Goal: Task Accomplishment & Management: Manage account settings

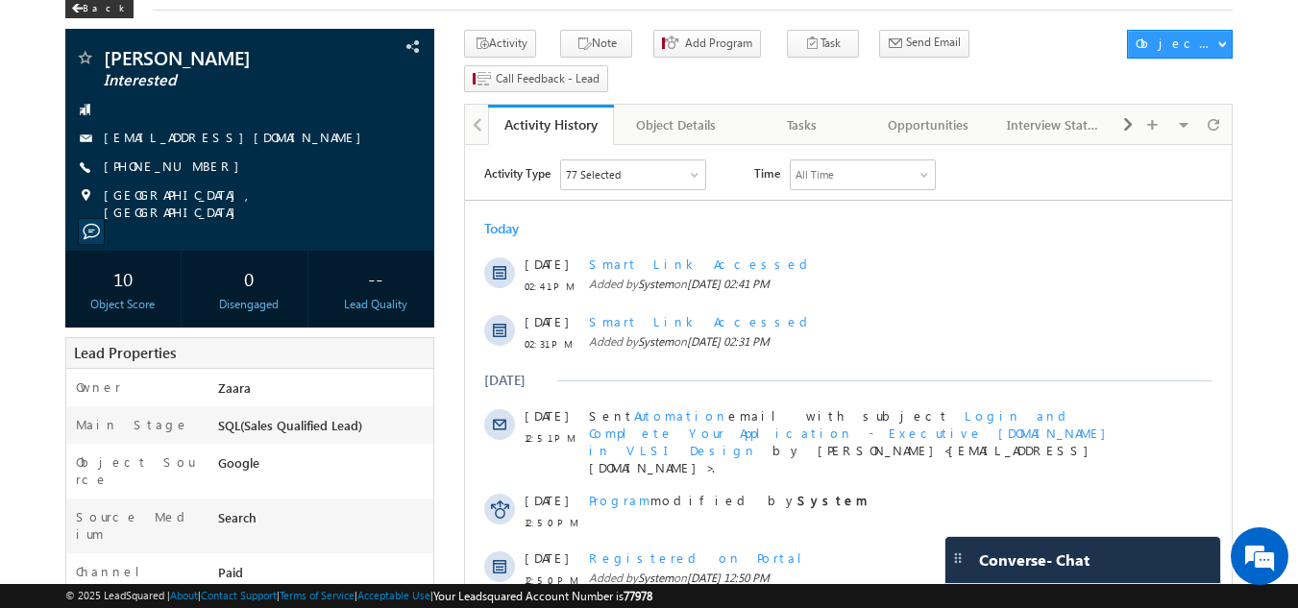
scroll to position [96, 0]
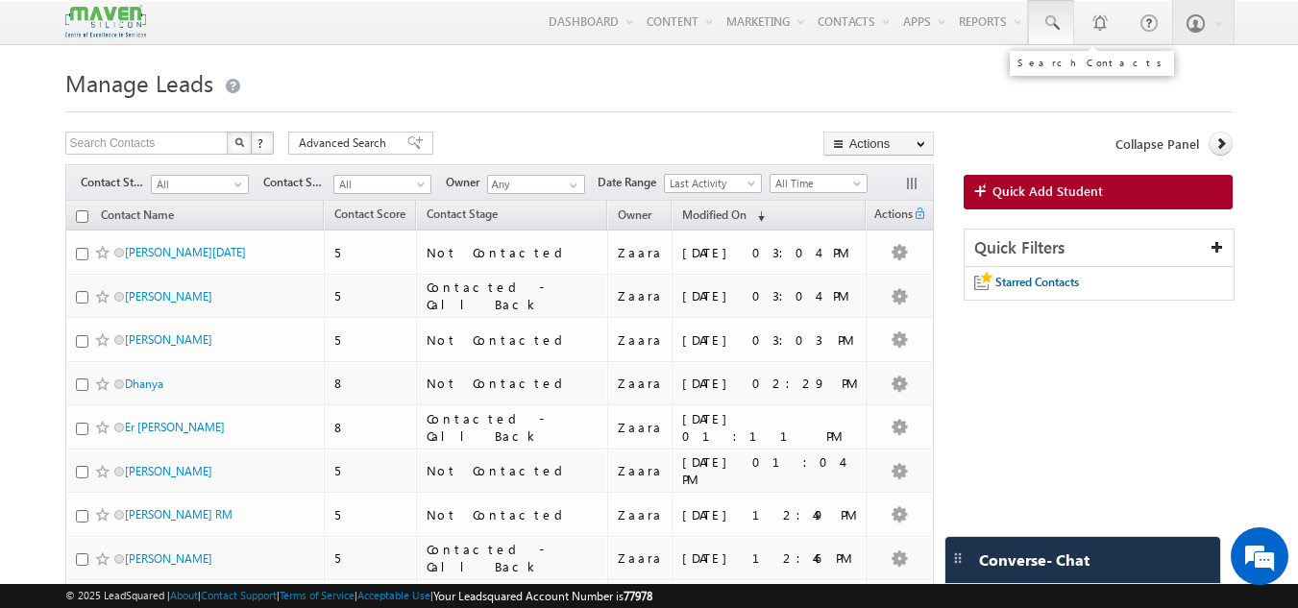
click at [1056, 16] on span at bounding box center [1050, 22] width 19 height 19
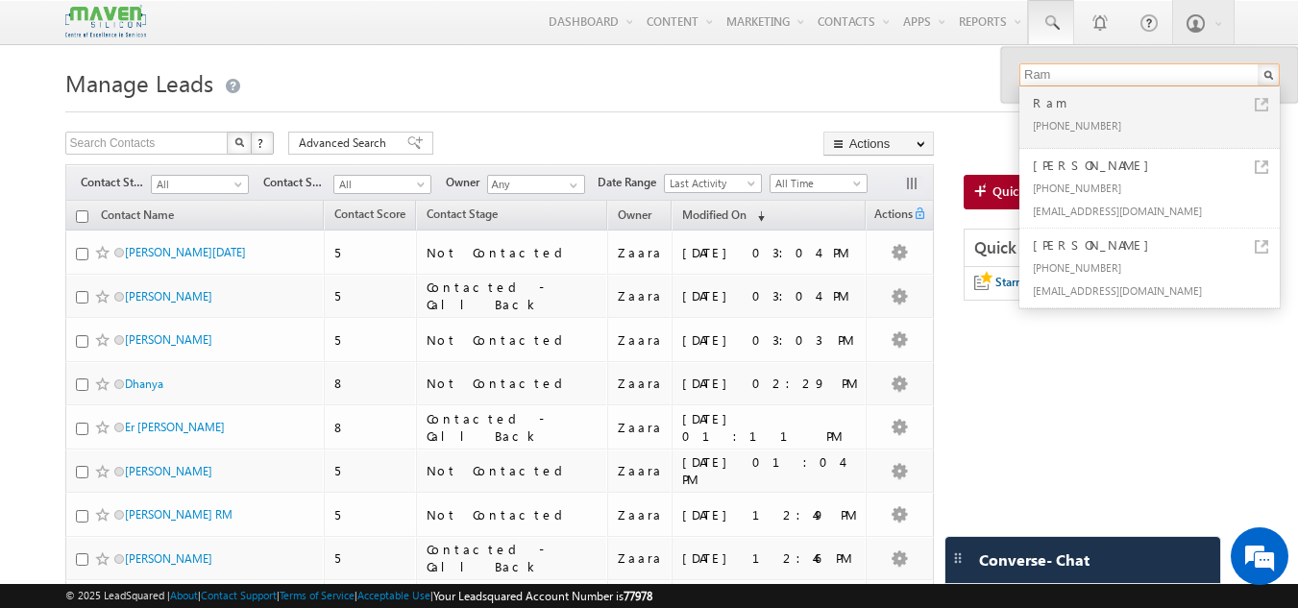
type input "Ram"
click at [1050, 108] on div "Ram" at bounding box center [1157, 102] width 257 height 21
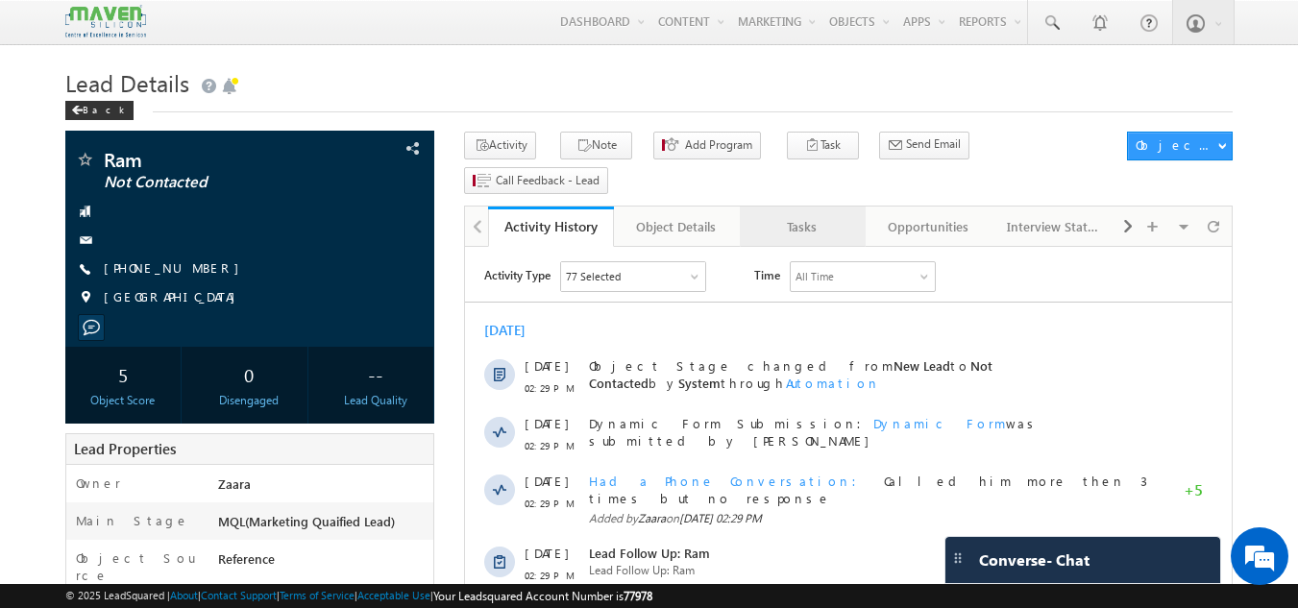
click at [809, 215] on div "Tasks" at bounding box center [801, 226] width 93 height 23
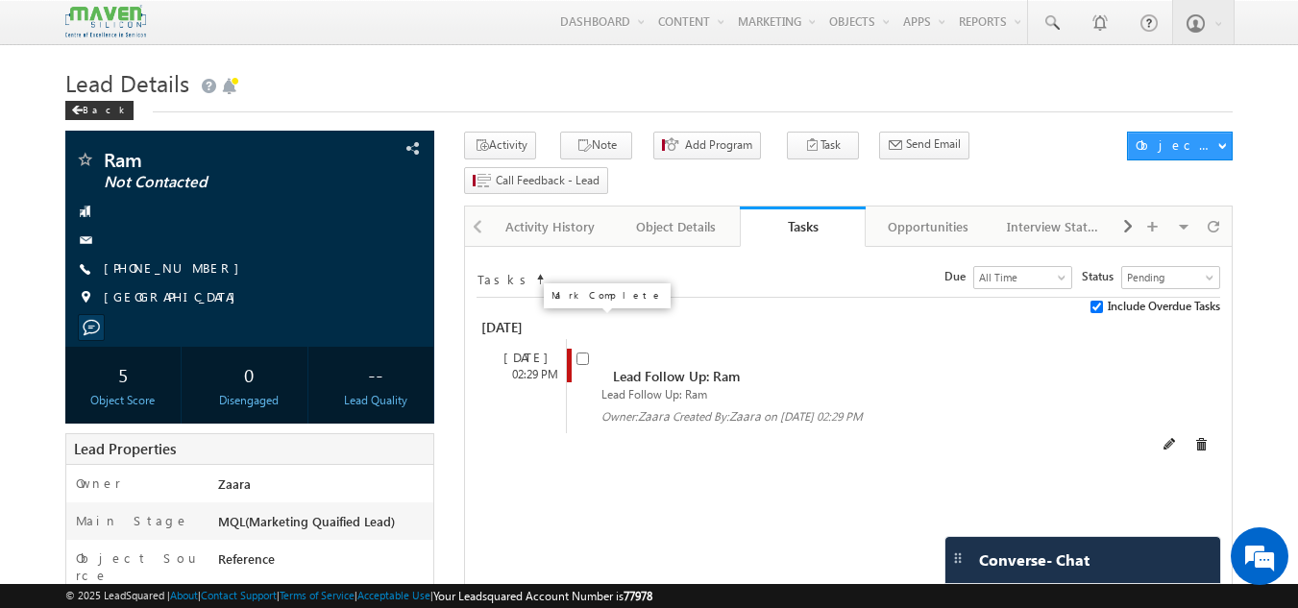
click at [578, 353] on input "checkbox" at bounding box center [582, 359] width 12 height 12
checkbox input "false"
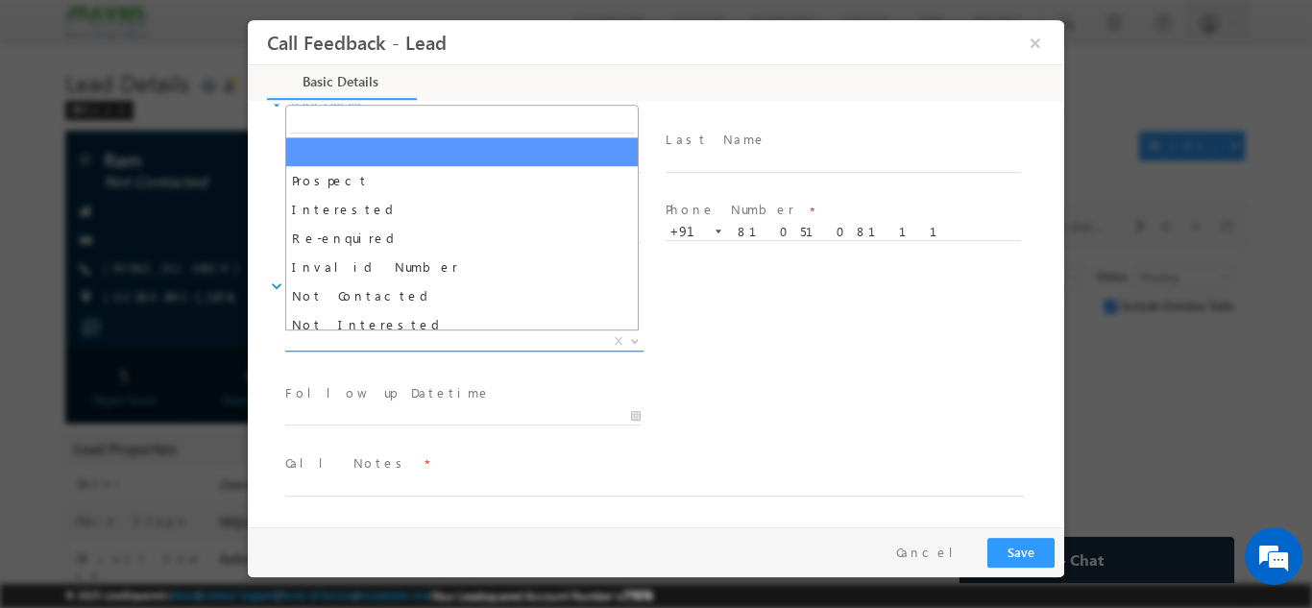
click at [466, 341] on span "X" at bounding box center [464, 340] width 358 height 19
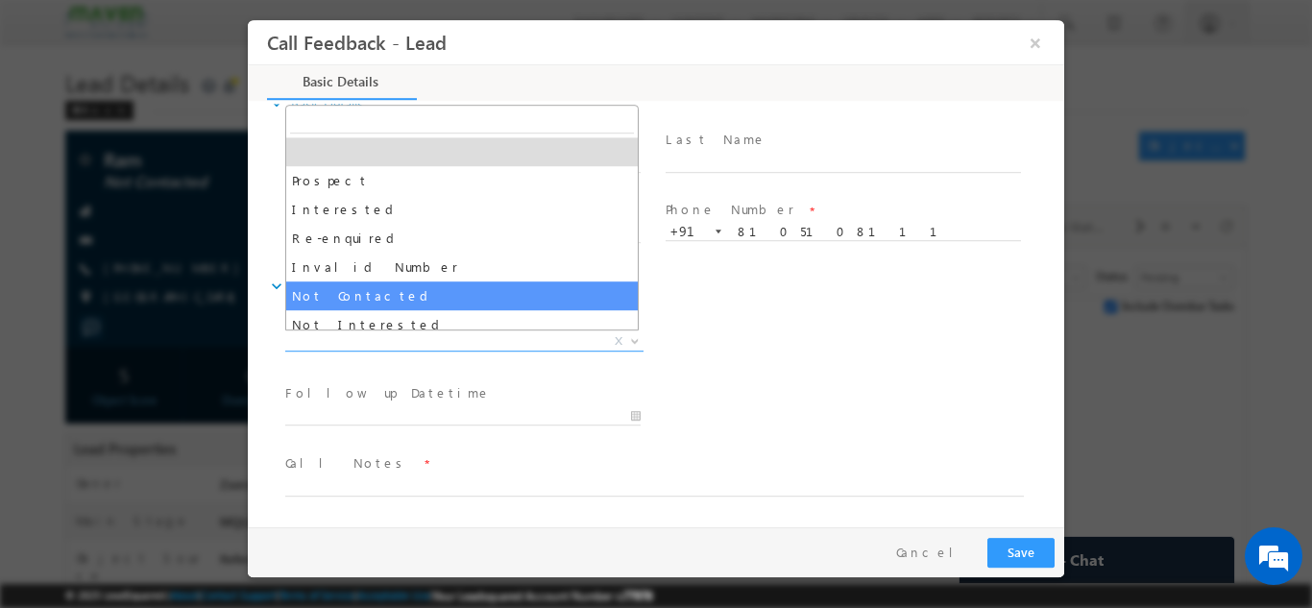
select select "Not Contacted"
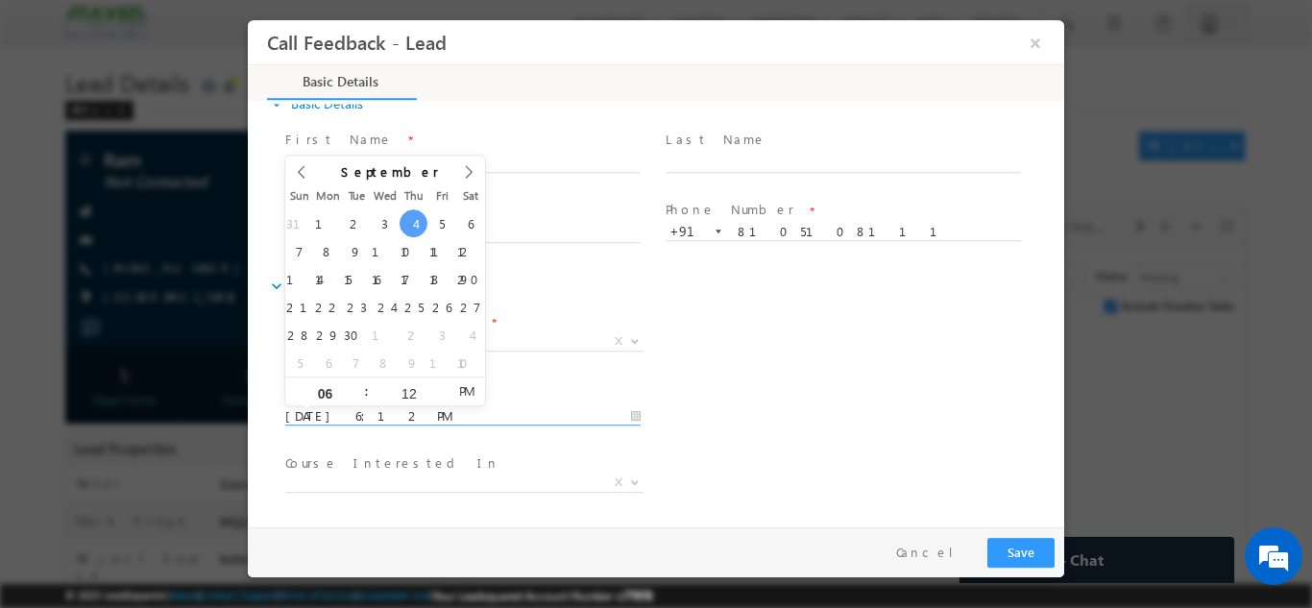
click at [400, 416] on input "04/09/2025 6:12 PM" at bounding box center [462, 415] width 355 height 19
type input "25/09/2025 6:12 PM"
click at [779, 376] on div "Lead Dispositions * Prospect Interested Re-enquired Invalid Number Not Contacte…" at bounding box center [672, 342] width 783 height 71
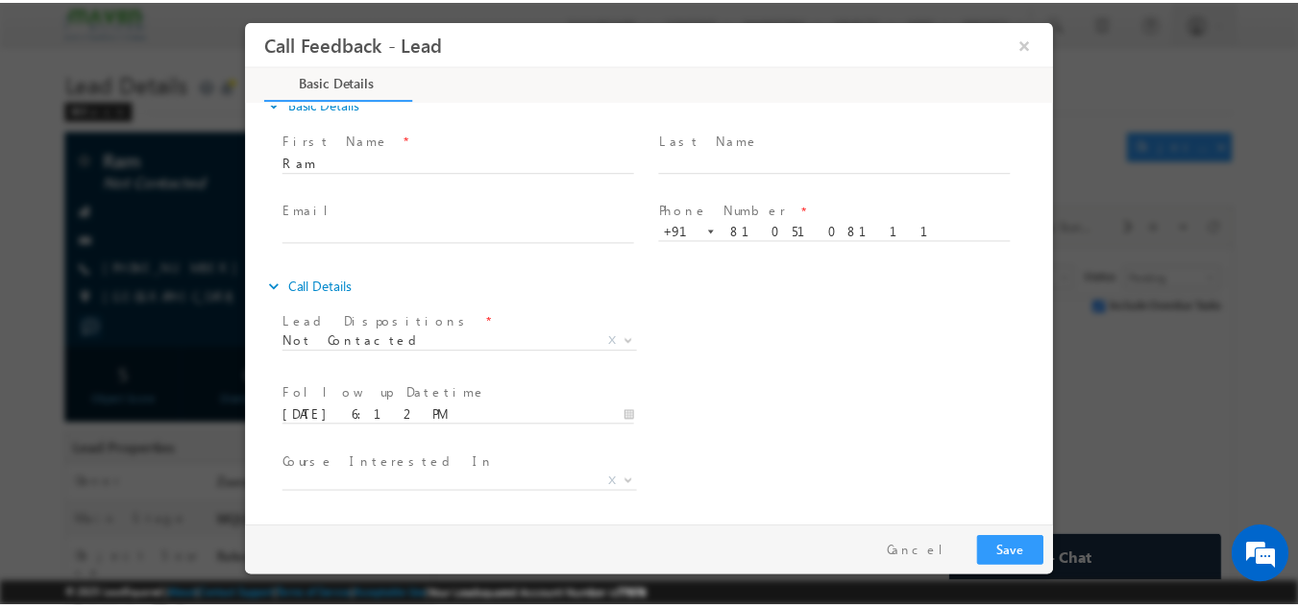
scroll to position [102, 0]
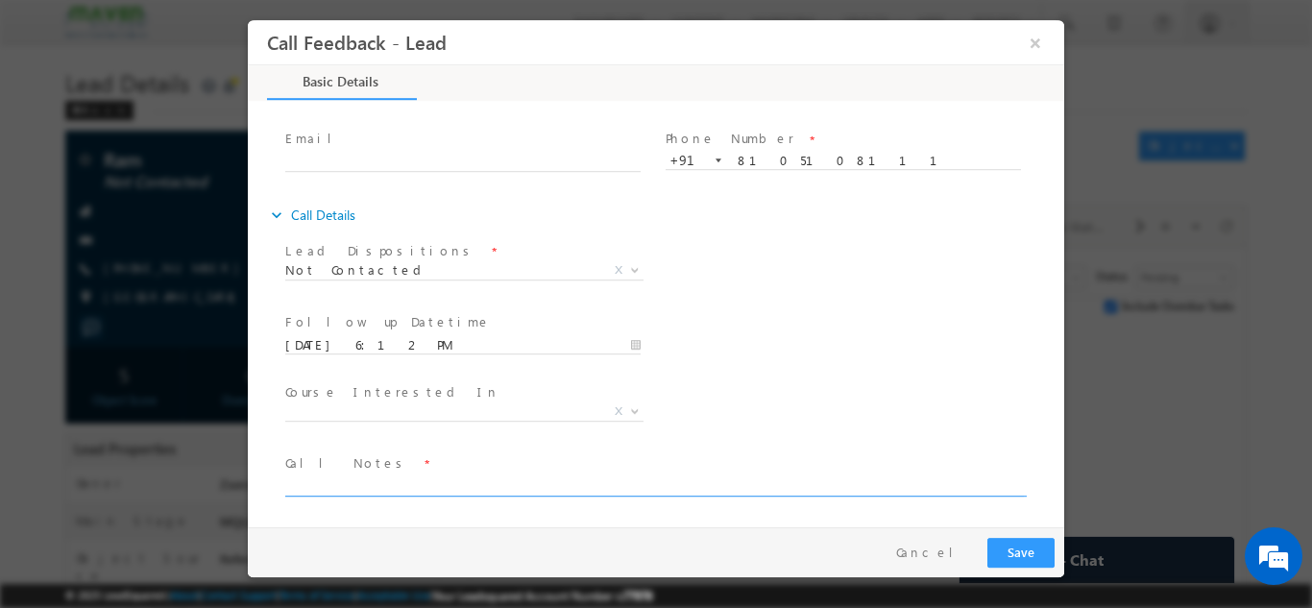
click at [521, 486] on textarea at bounding box center [654, 485] width 739 height 22
type textarea "Called him multiple times but no response"
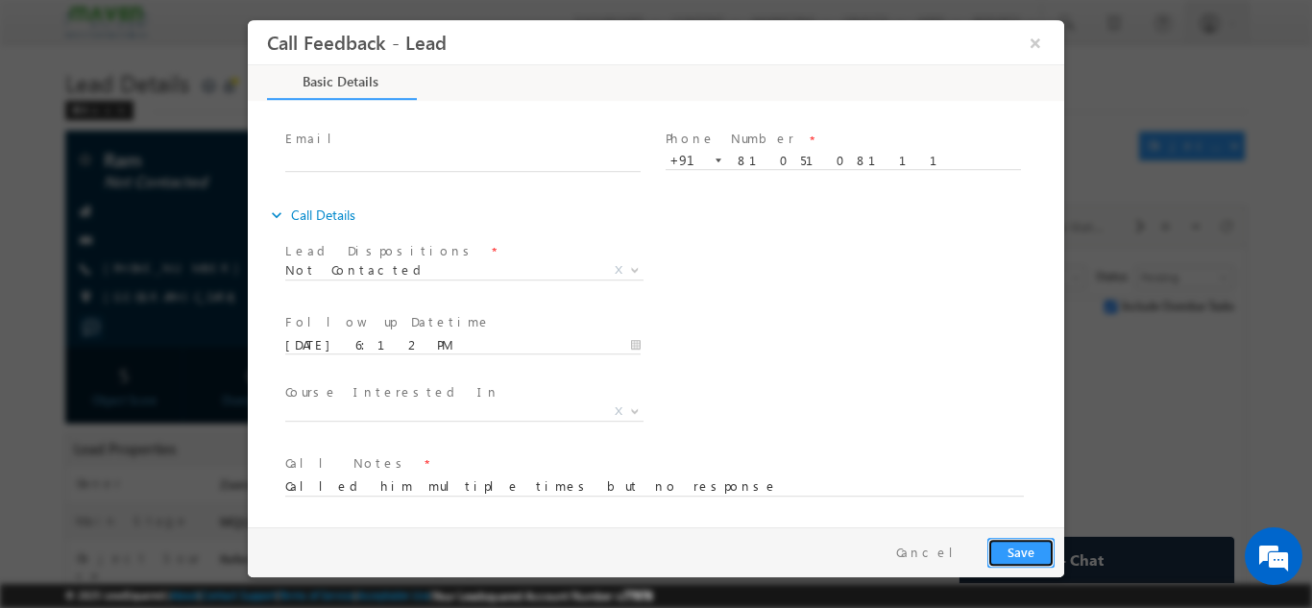
click at [1012, 544] on button "Save" at bounding box center [1021, 552] width 67 height 30
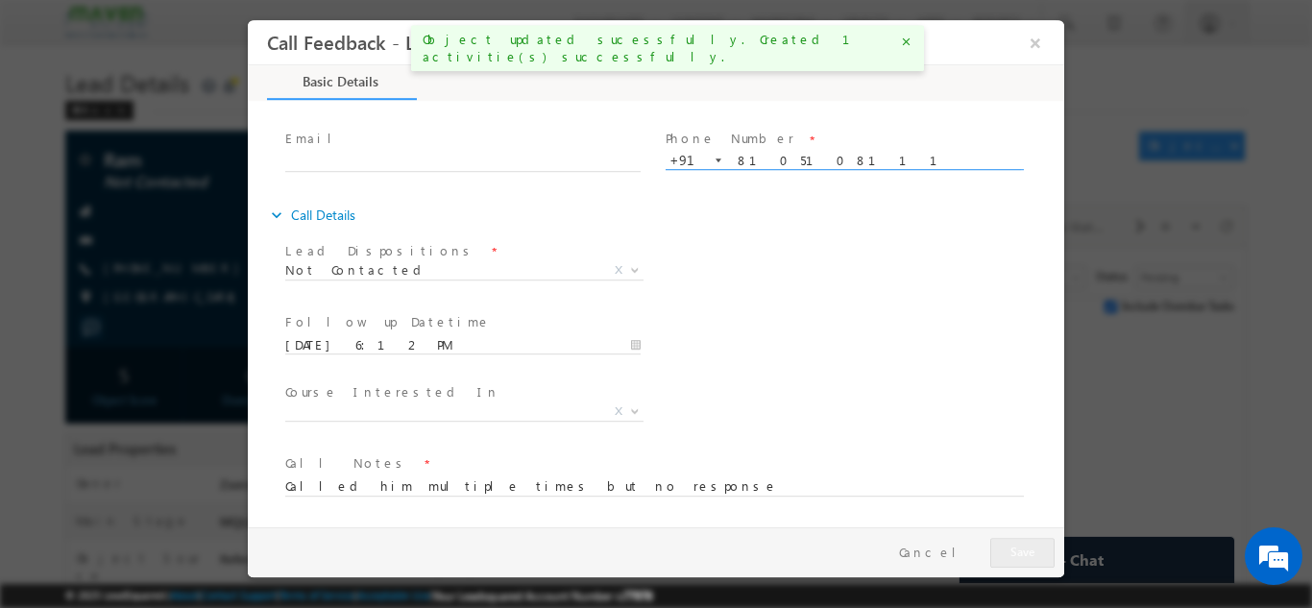
click at [770, 159] on input "8105108111" at bounding box center [843, 160] width 355 height 19
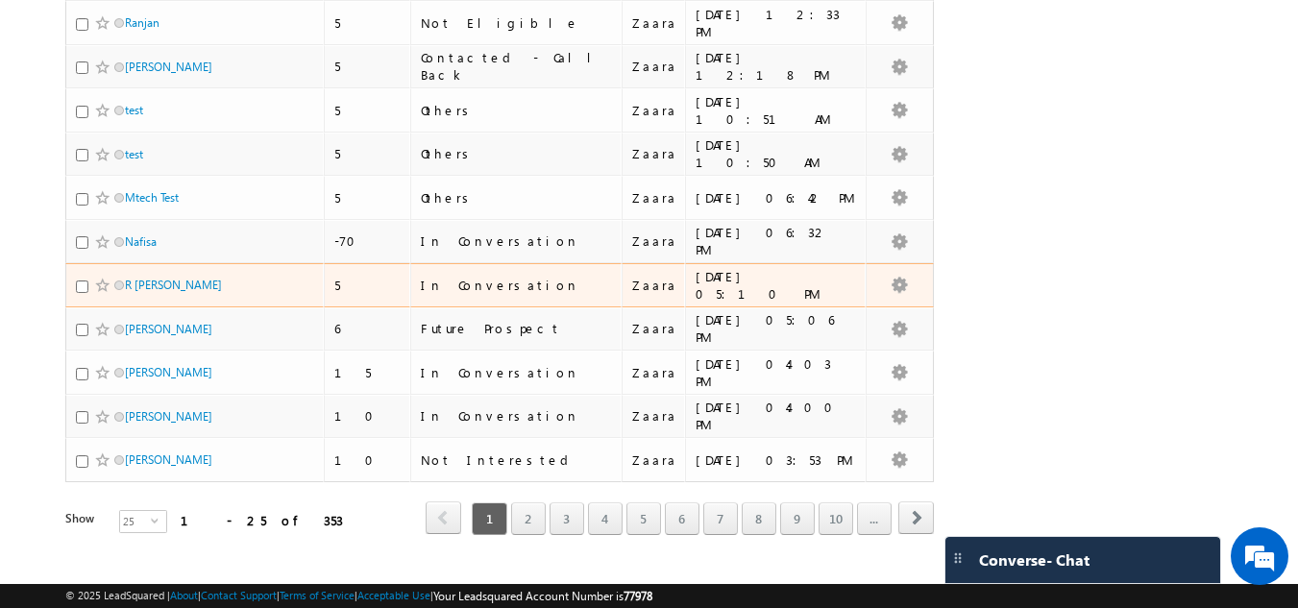
scroll to position [870, 0]
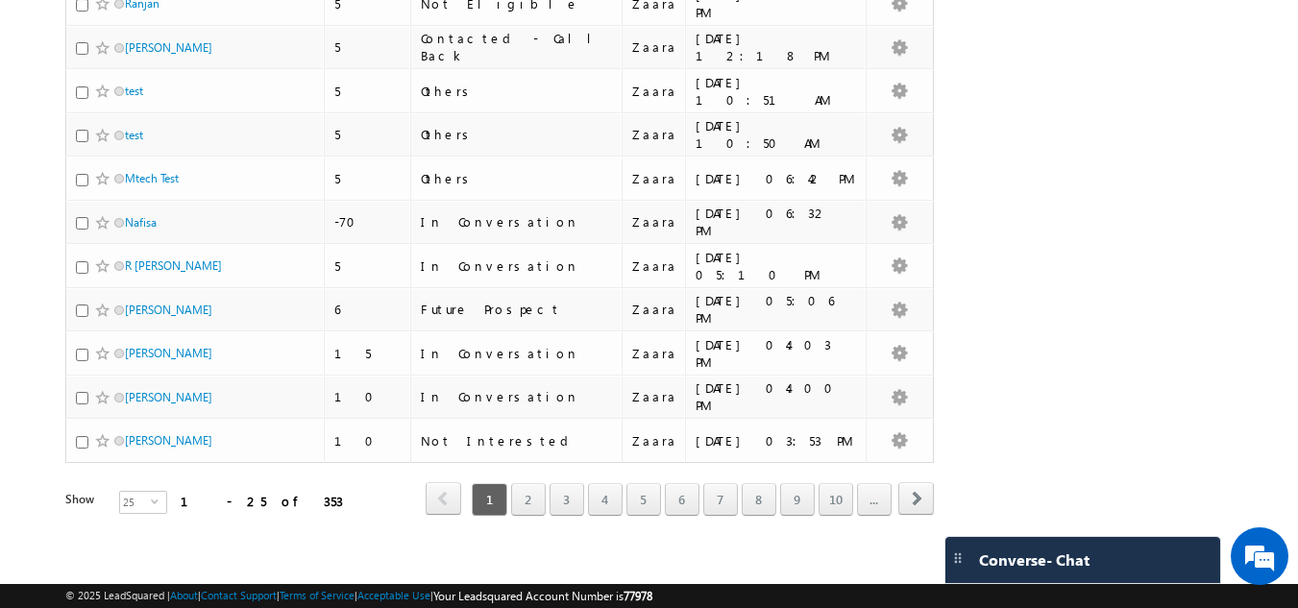
click at [530, 485] on link "2" at bounding box center [528, 499] width 35 height 33
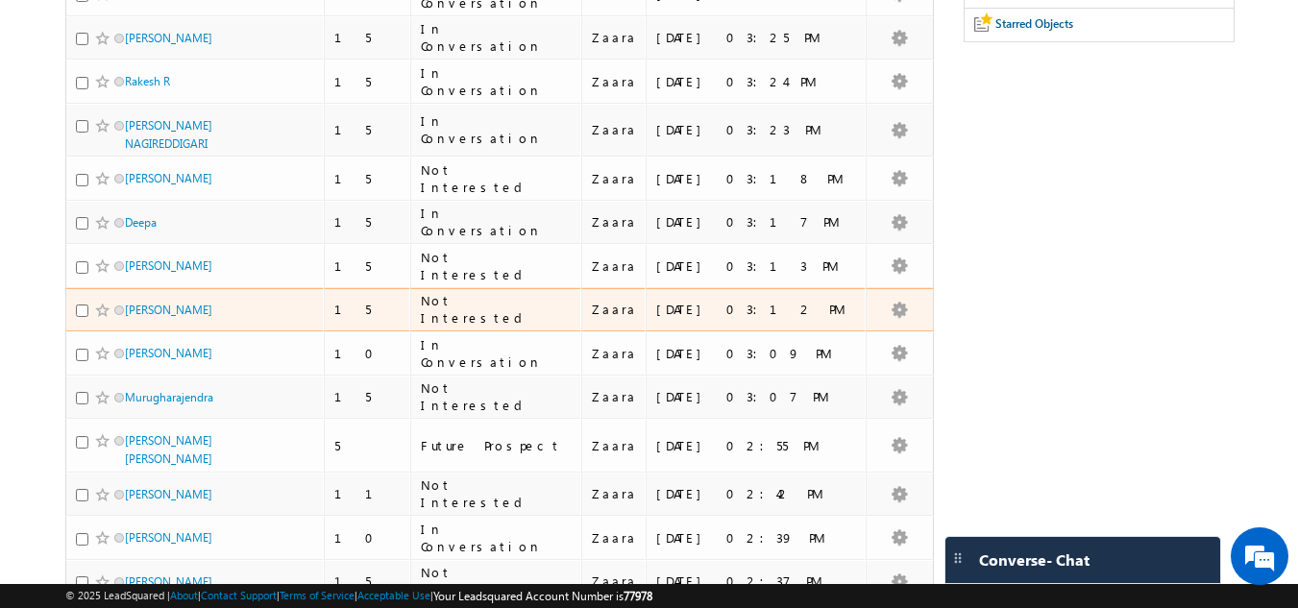
scroll to position [262, 0]
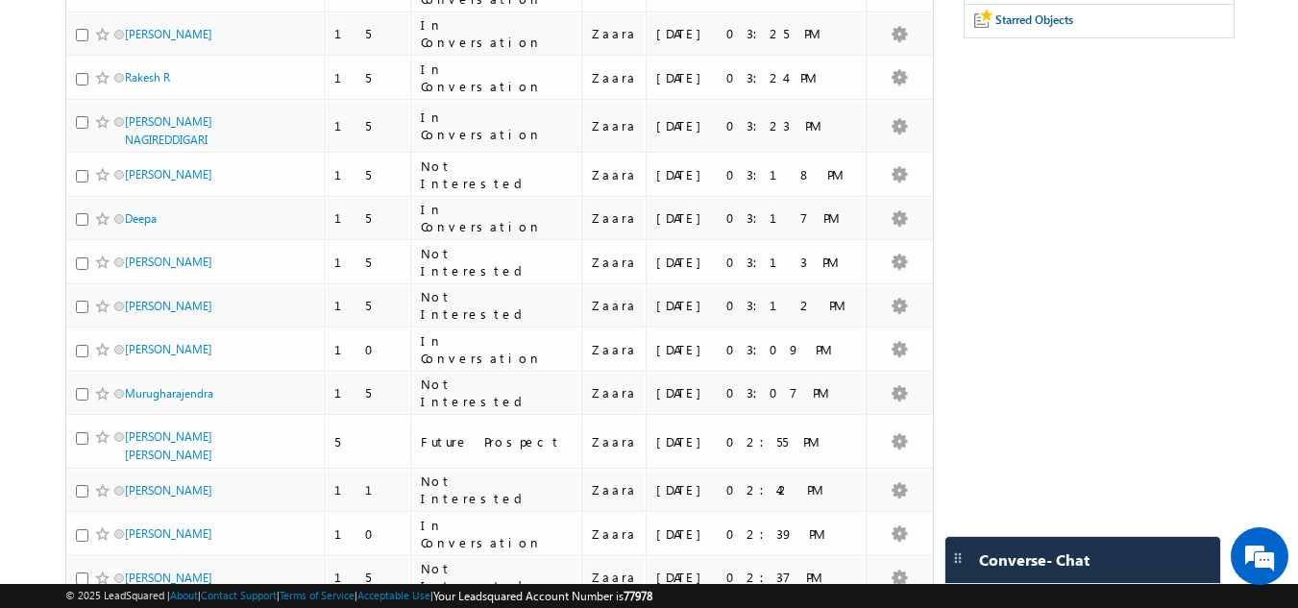
click at [30, 301] on body "Menu Zaara lsq2@ maven -sili con.c om" at bounding box center [649, 462] width 1298 height 1449
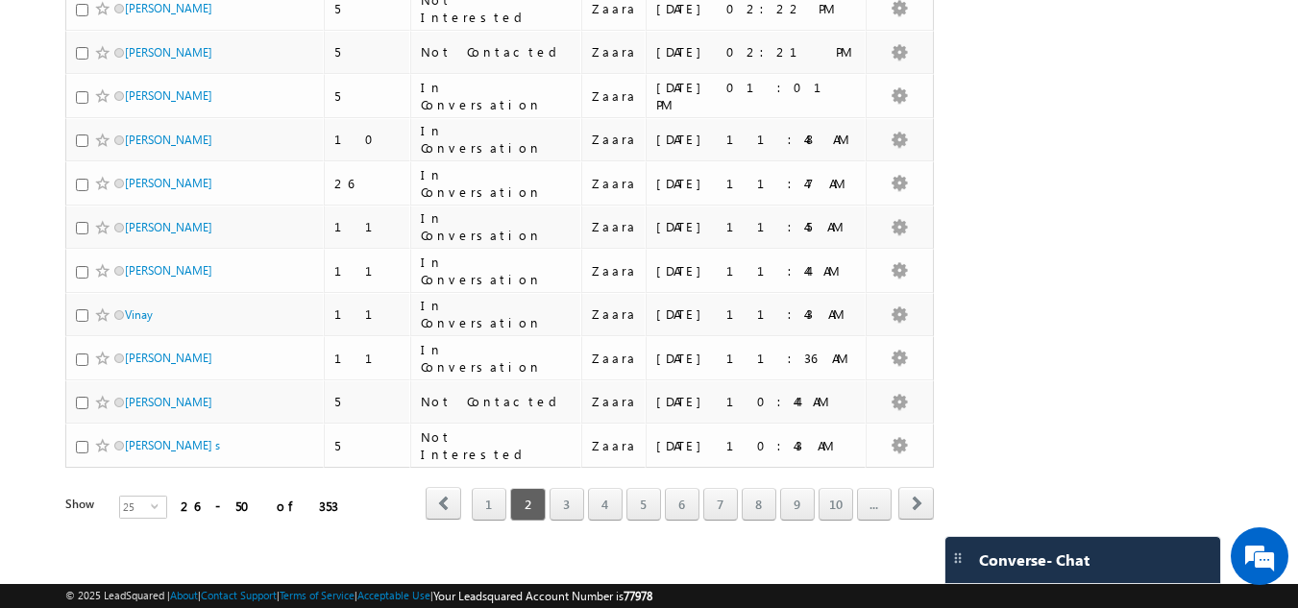
scroll to position [878, 0]
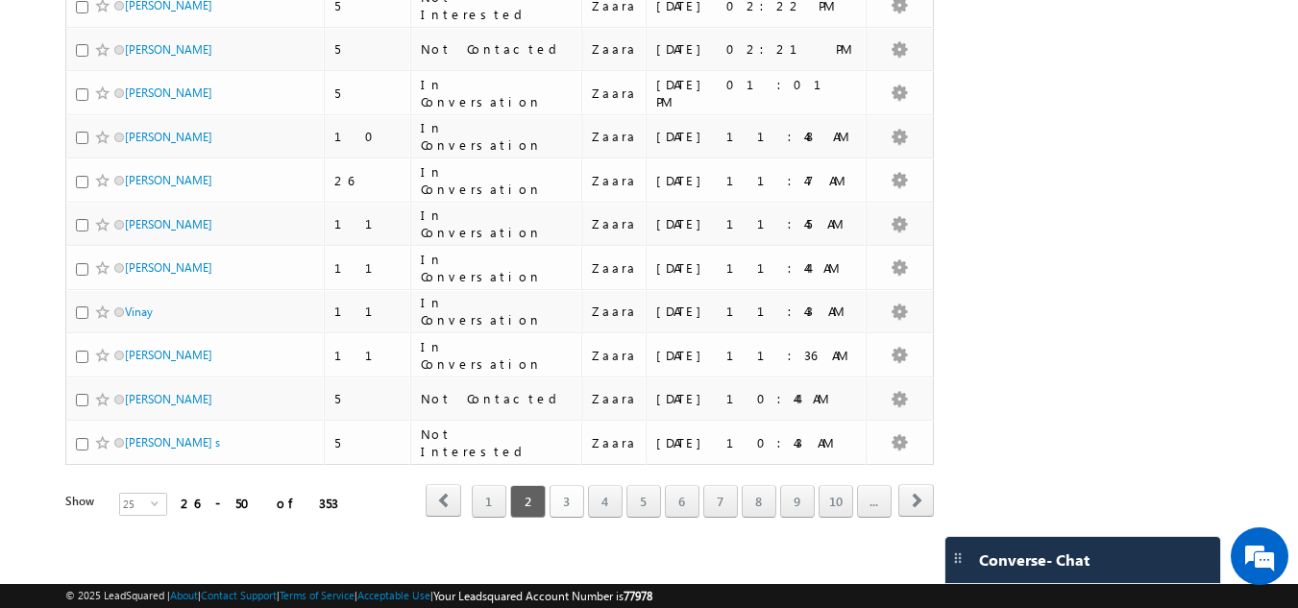
click at [564, 489] on link "3" at bounding box center [567, 501] width 35 height 33
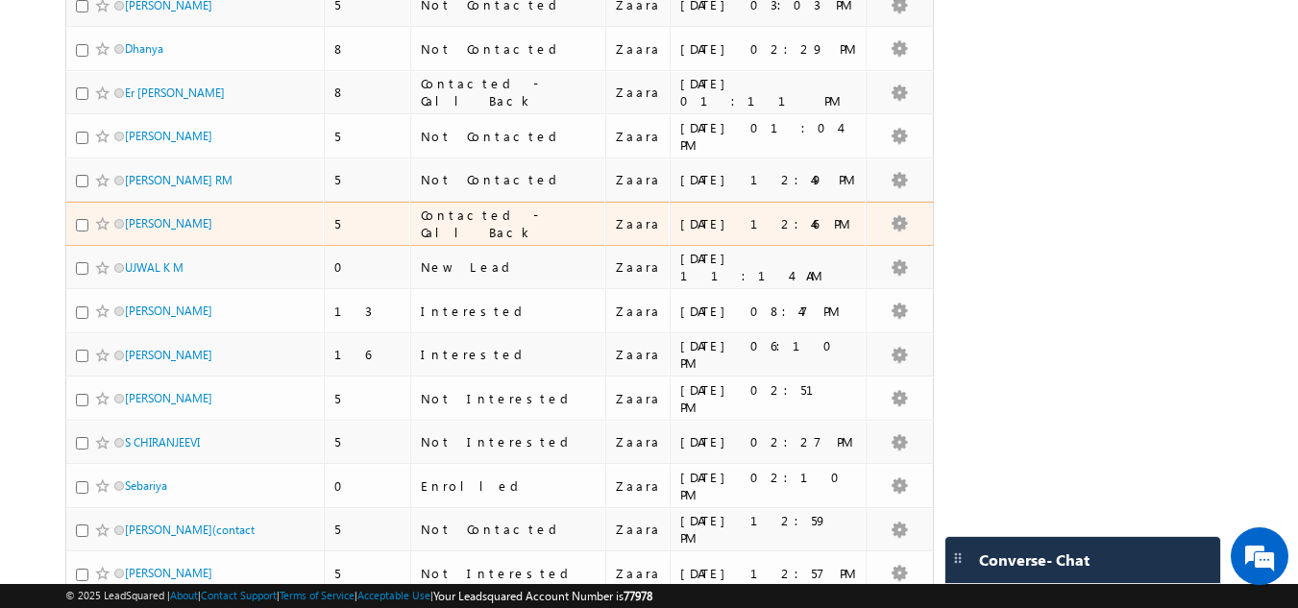
scroll to position [385, 0]
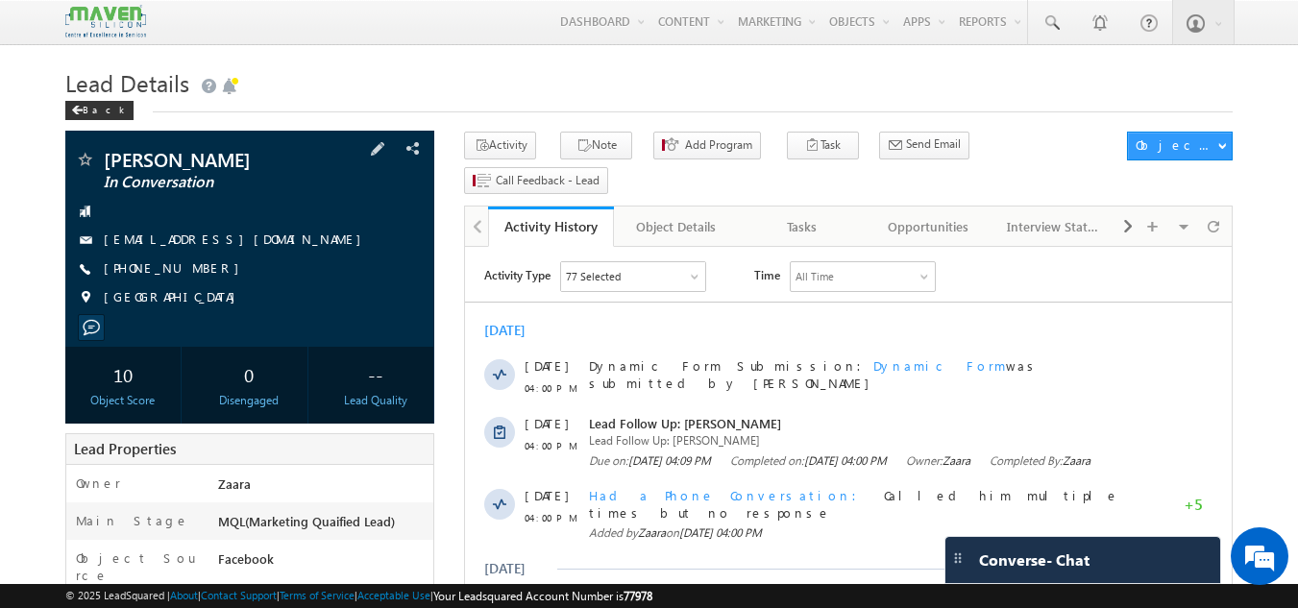
click at [196, 273] on div "[PHONE_NUMBER]" at bounding box center [250, 268] width 351 height 19
copy div "[PHONE_NUMBER]"
click at [812, 215] on div "Tasks" at bounding box center [801, 226] width 93 height 23
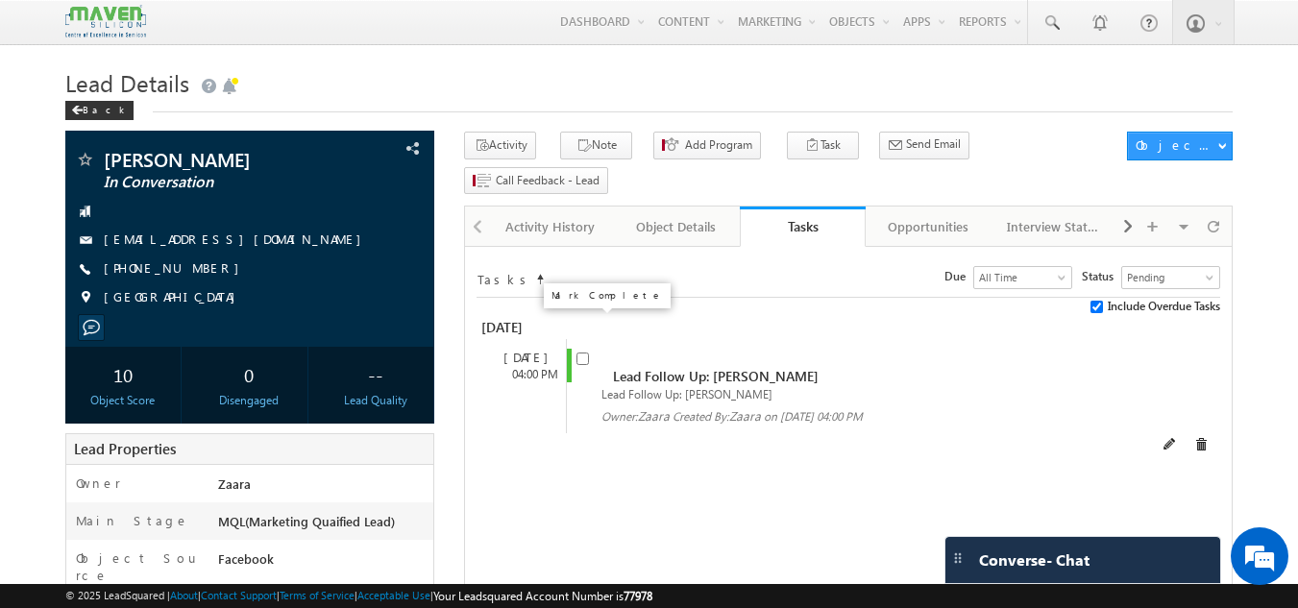
click at [587, 353] on input "checkbox" at bounding box center [582, 359] width 12 height 12
checkbox input "false"
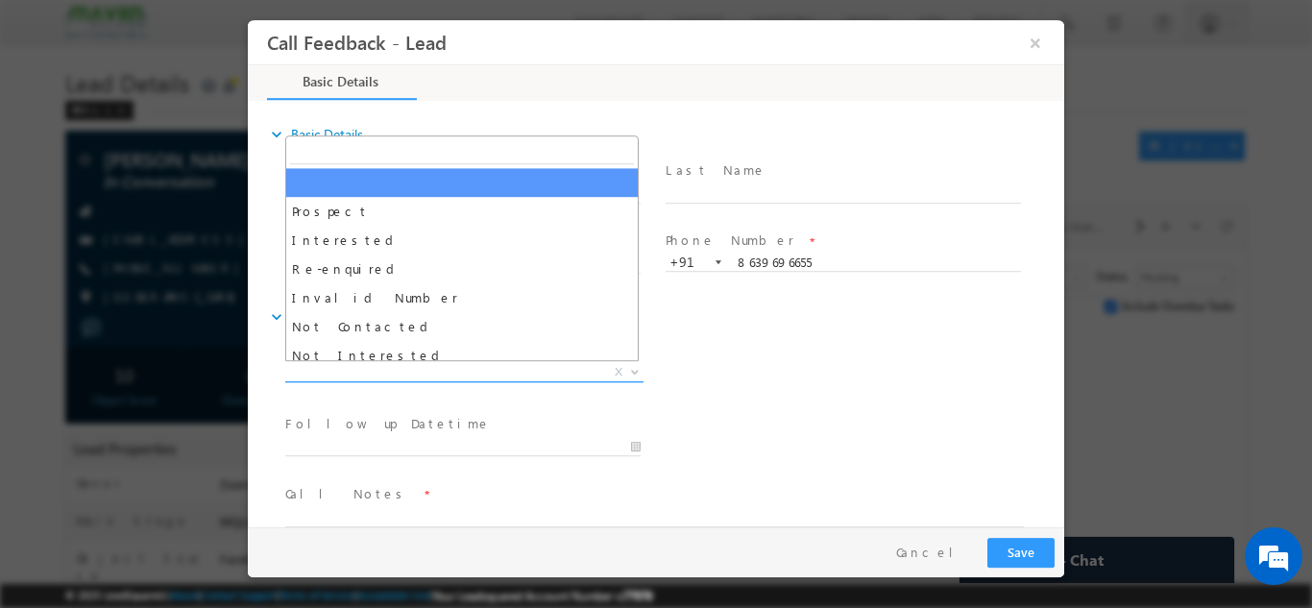
click at [372, 372] on span "X" at bounding box center [464, 371] width 358 height 19
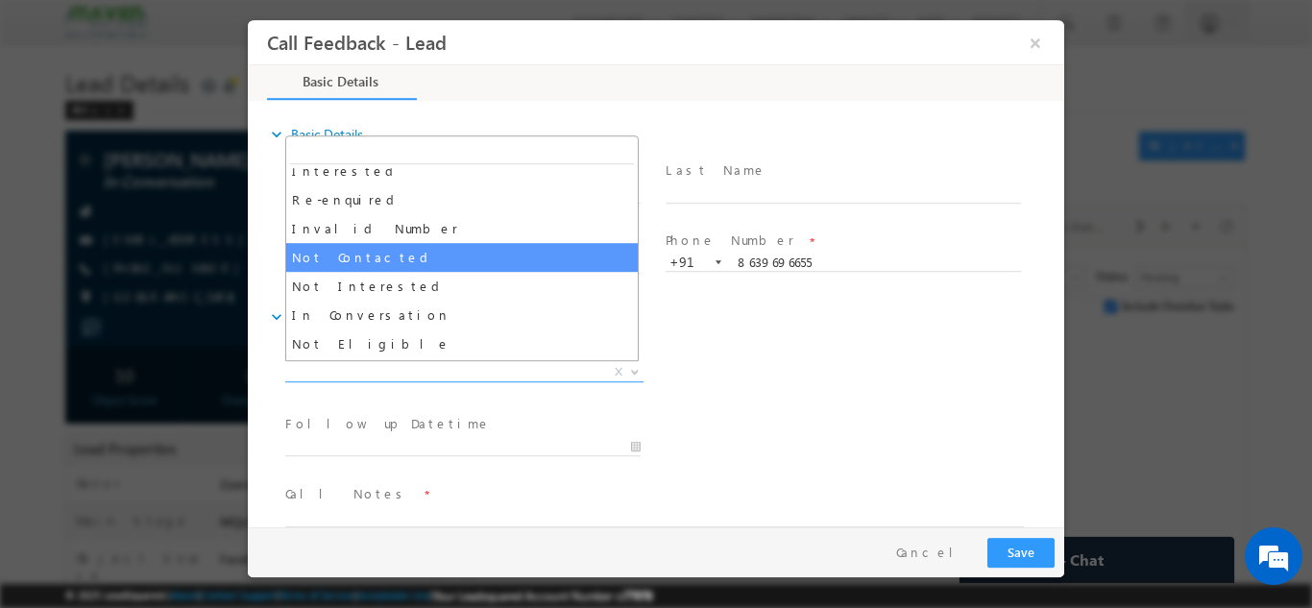
scroll to position [70, 0]
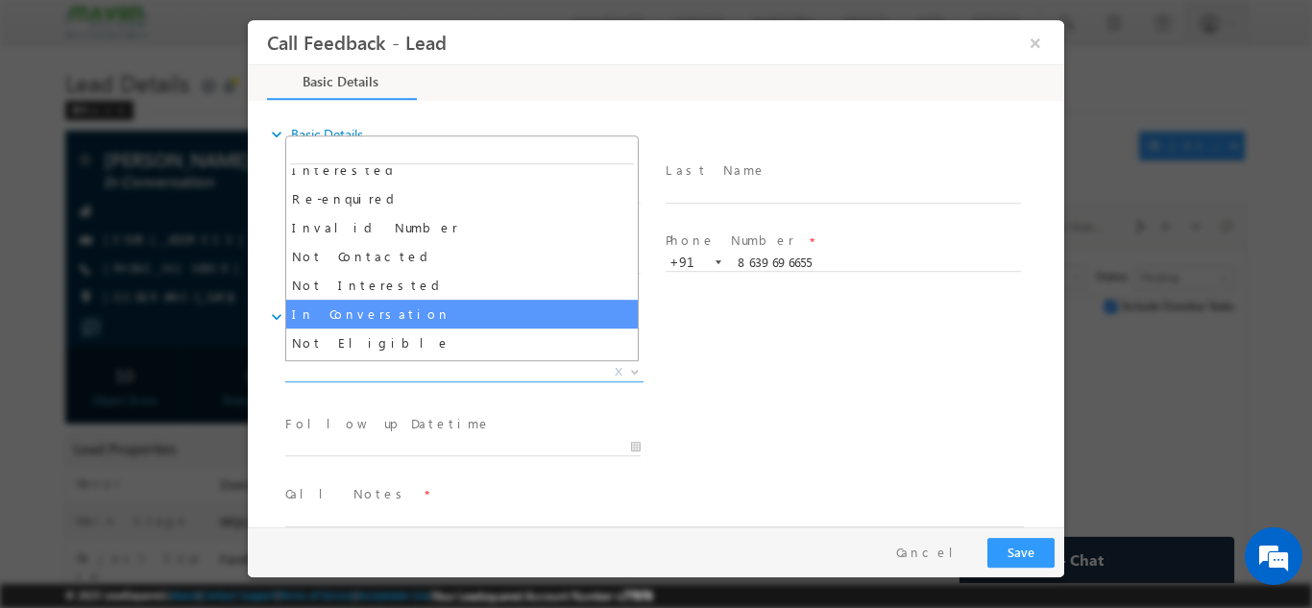
select select "In Conversation"
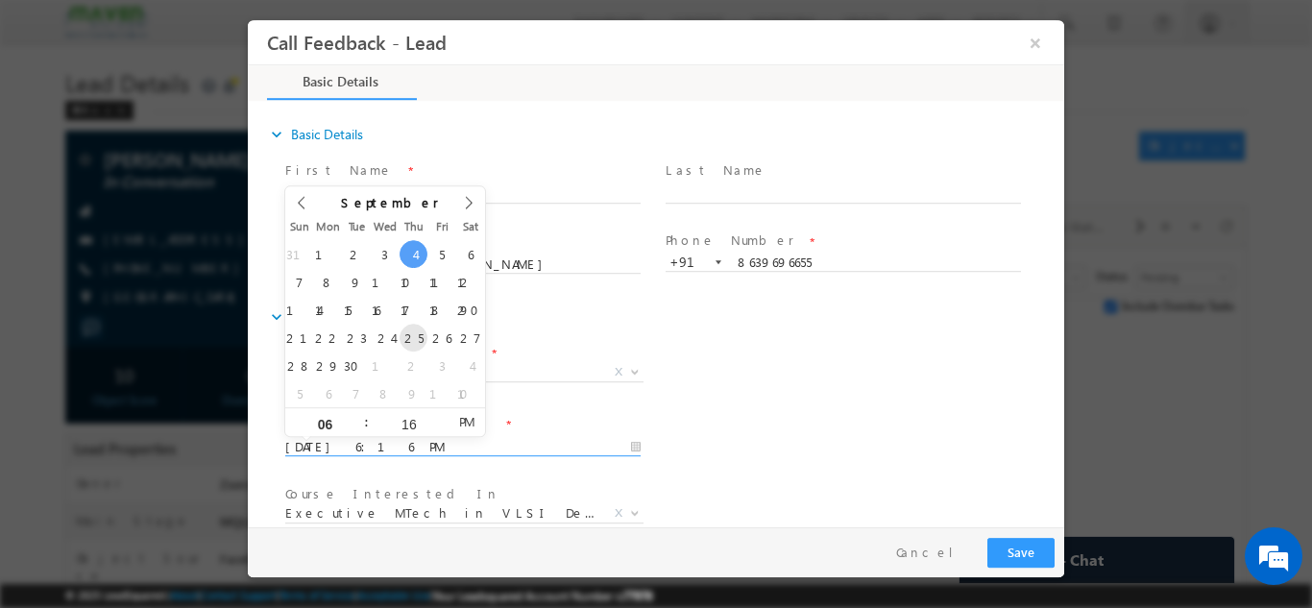
drag, startPoint x: 345, startPoint y: 443, endPoint x: 410, endPoint y: 339, distance: 122.6
click at [410, 339] on body "Call Feedback - Lead × Basic Details" at bounding box center [656, 272] width 817 height 507
type input "25/09/2025 6:16 PM"
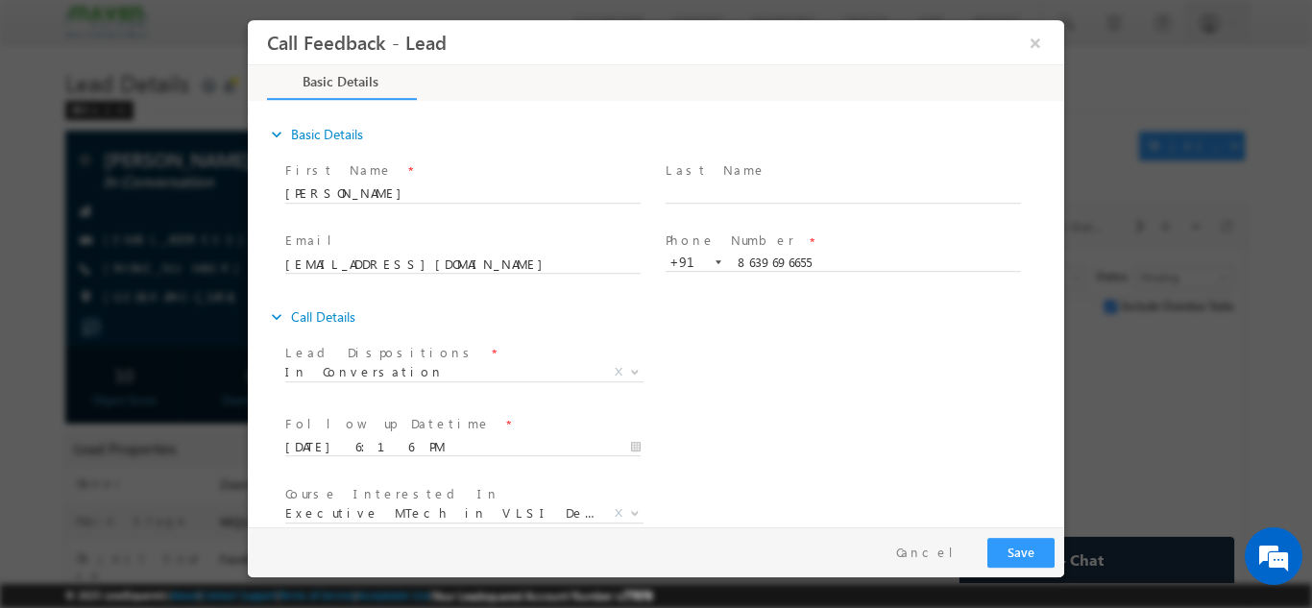
click at [690, 409] on div "Follow up Datetime * 25/09/2025 6:16 PM Program Type * Long Term Short Term X" at bounding box center [672, 444] width 783 height 71
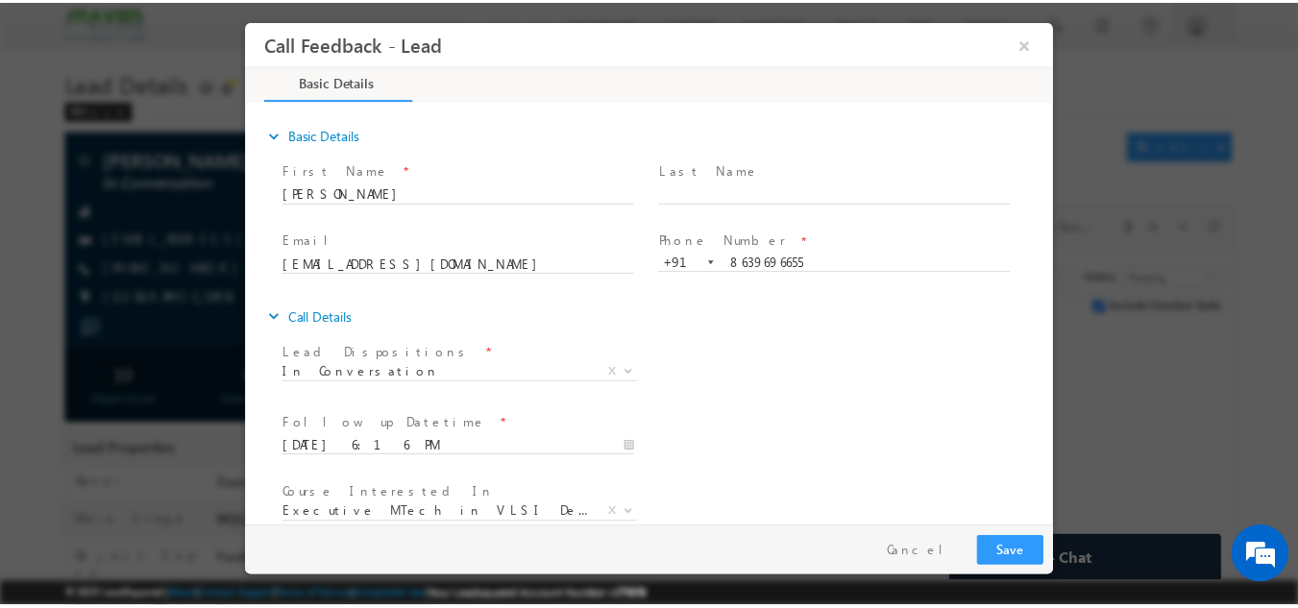
scroll to position [102, 0]
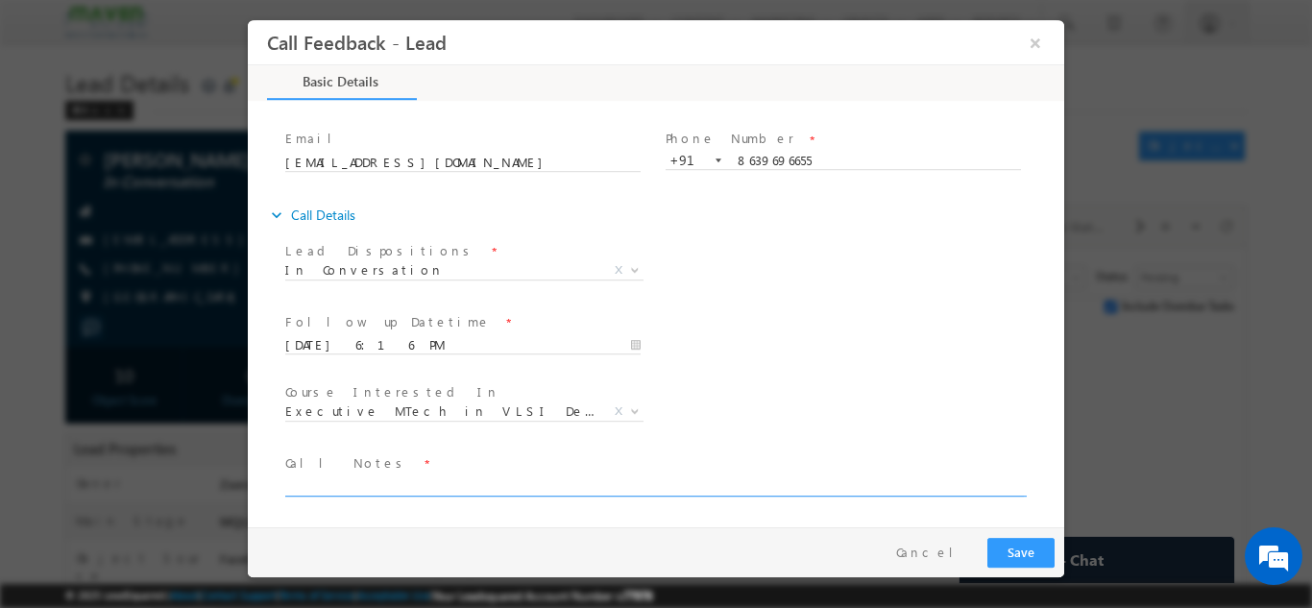
click at [424, 479] on textarea at bounding box center [654, 485] width 739 height 22
click at [361, 490] on textarea "Called him muliple times but no respose" at bounding box center [654, 485] width 739 height 22
click at [496, 489] on textarea "Called him multiple times but no respose" at bounding box center [654, 485] width 739 height 22
type textarea "Called him multiple times but no response"
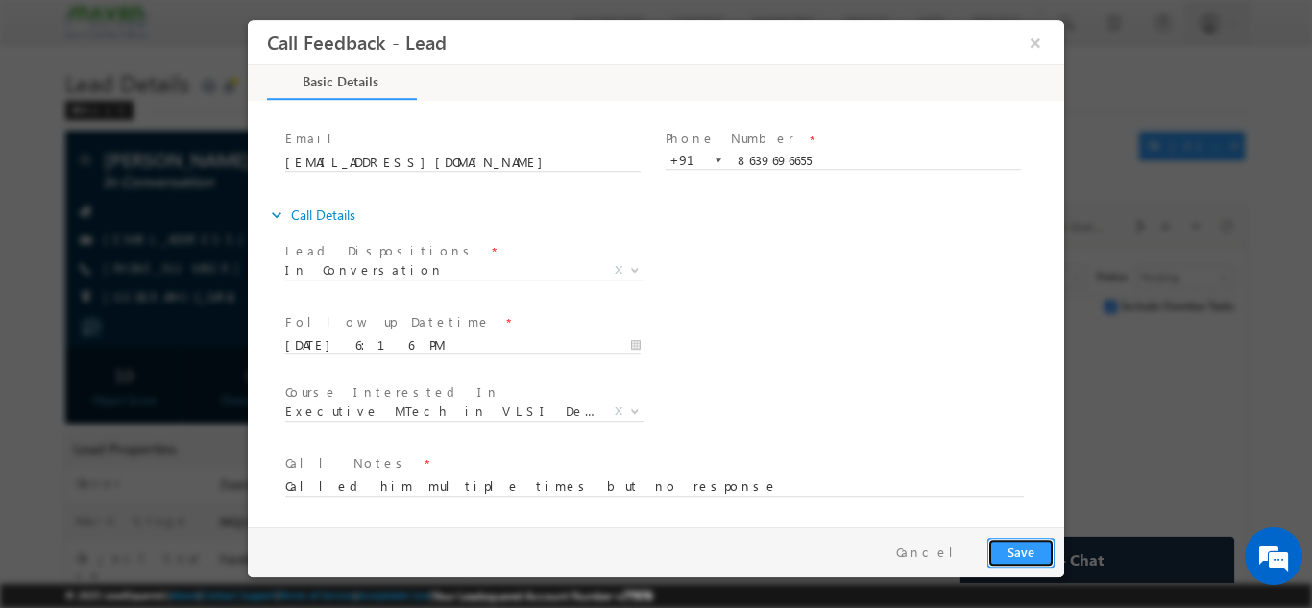
click at [1033, 556] on button "Save" at bounding box center [1021, 552] width 67 height 30
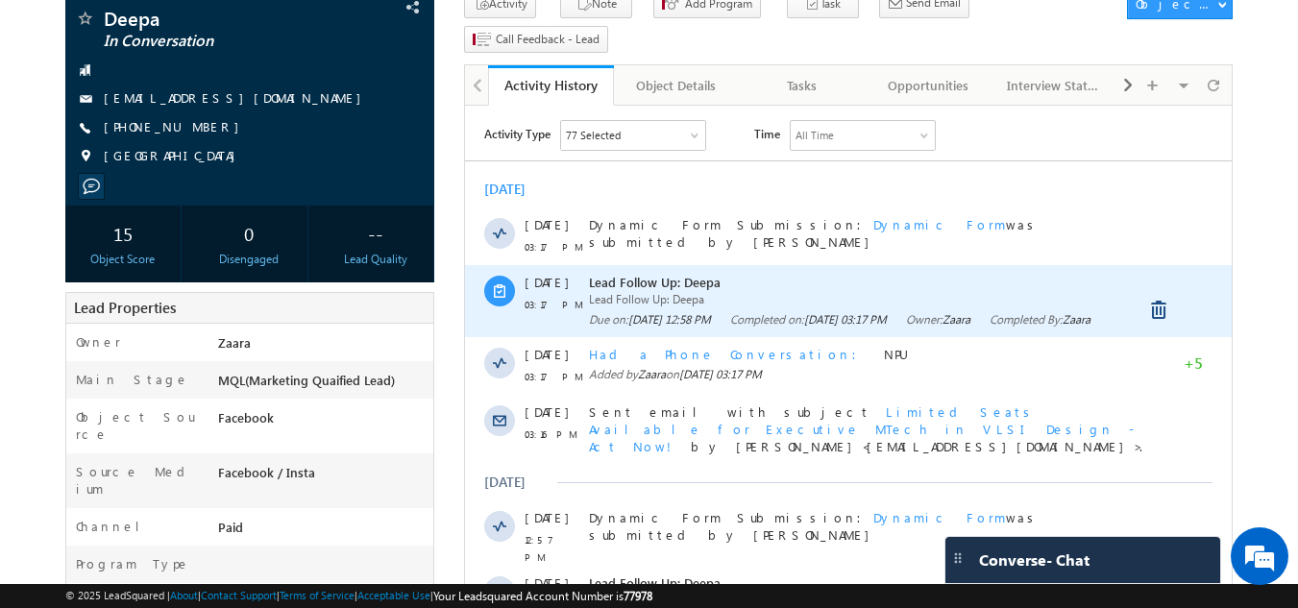
scroll to position [136, 0]
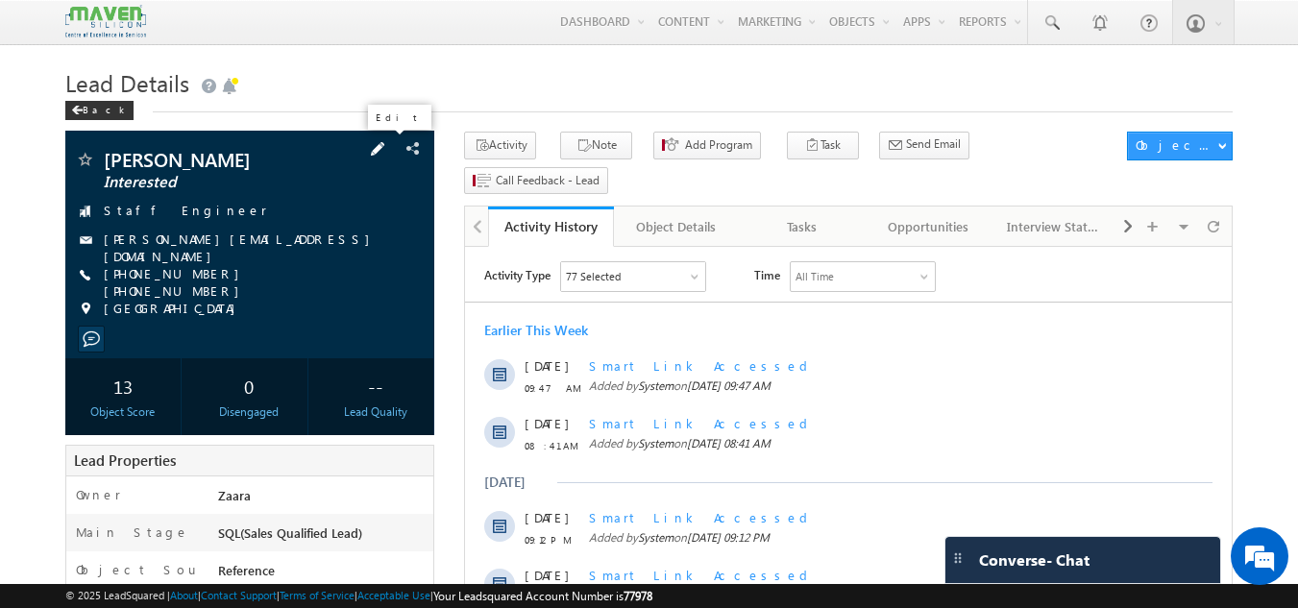
click at [388, 154] on span at bounding box center [377, 148] width 21 height 21
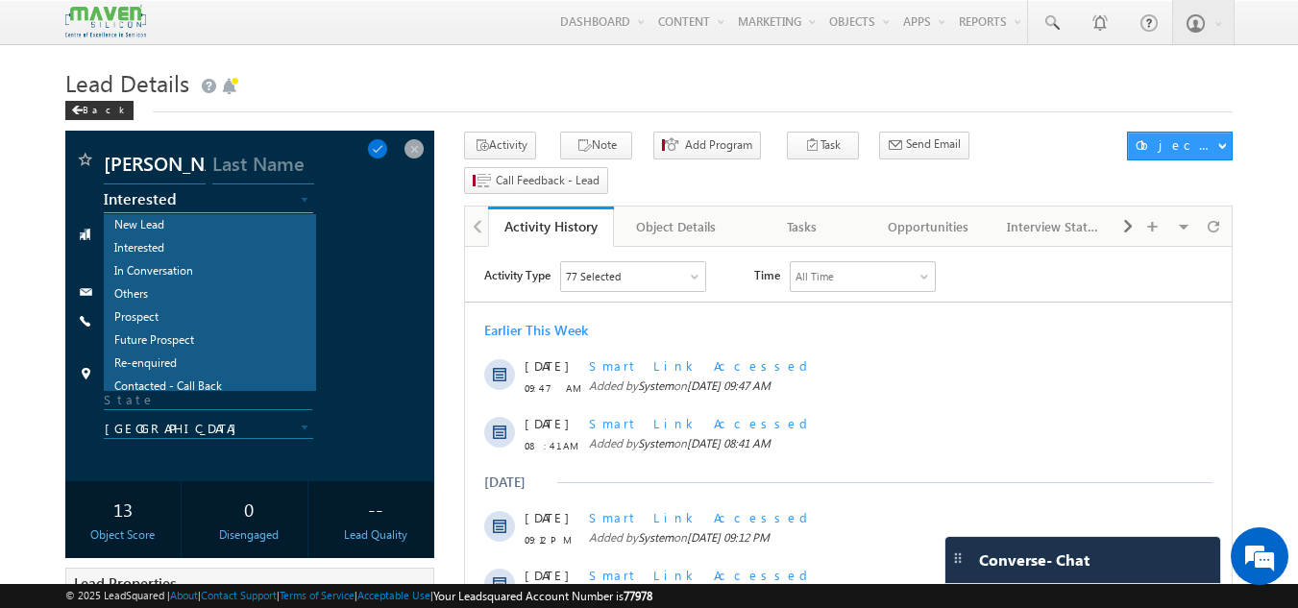
click at [151, 204] on span "Interested" at bounding box center [193, 198] width 179 height 17
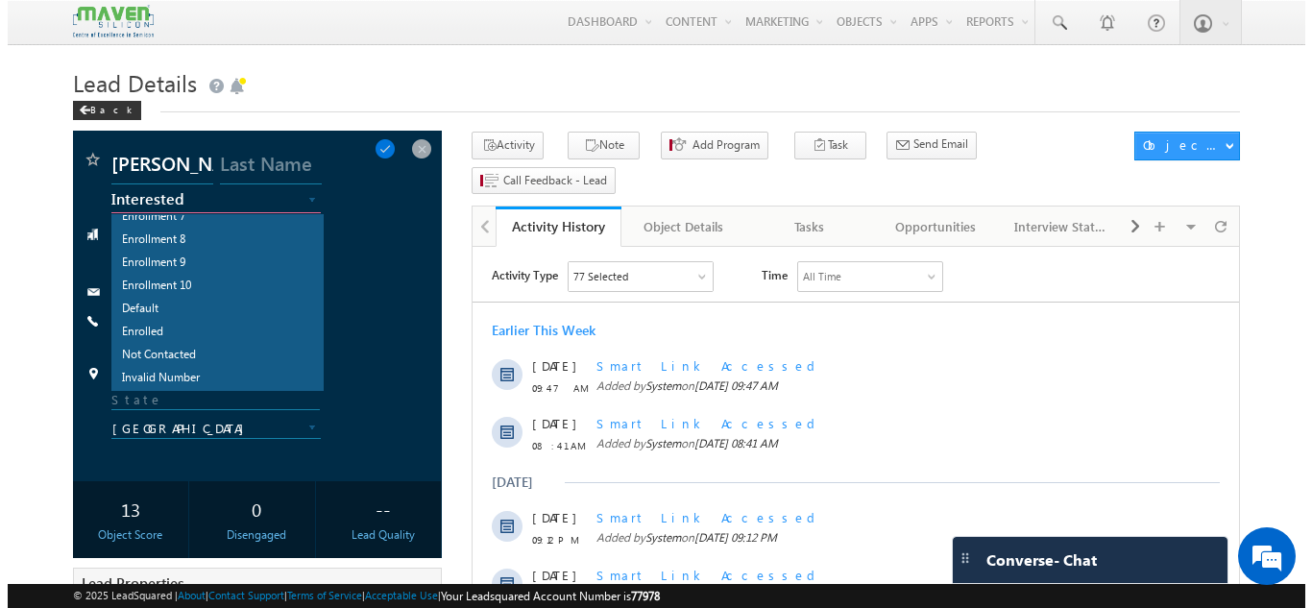
scroll to position [425, 0]
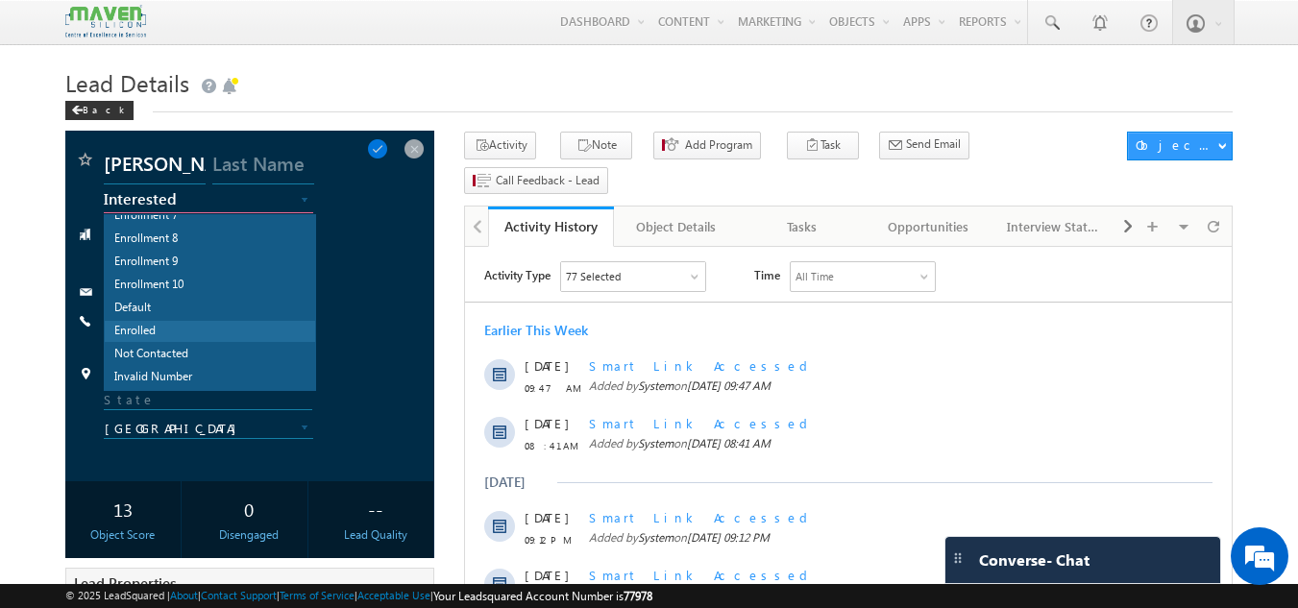
click at [167, 335] on link "Enrolled" at bounding box center [210, 331] width 210 height 21
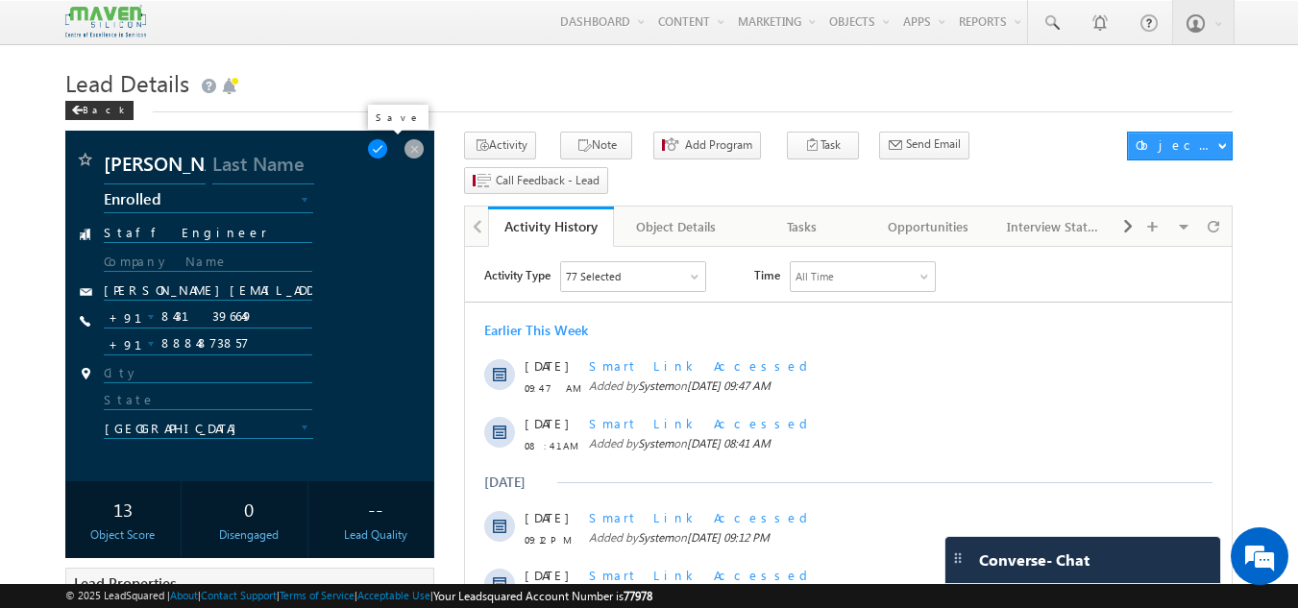
click at [388, 150] on span at bounding box center [377, 148] width 21 height 21
click at [602, 153] on button "Note" at bounding box center [596, 146] width 72 height 28
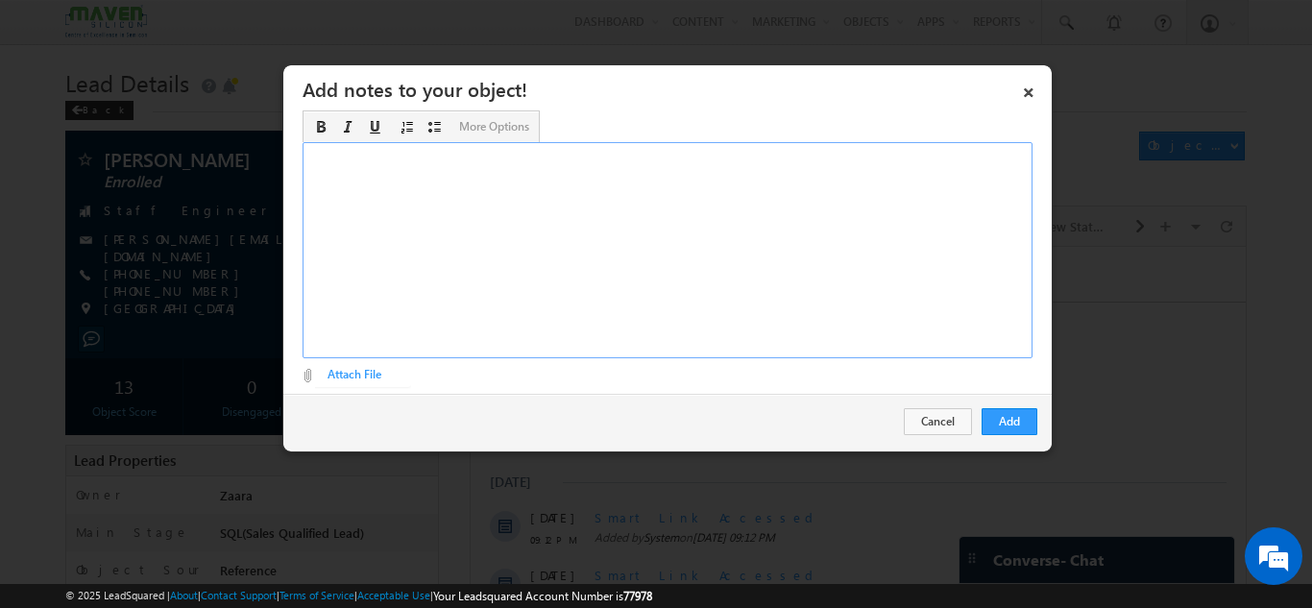
click at [581, 202] on div "Rich Text Editor, Description-inline-editor-div" at bounding box center [668, 250] width 730 height 216
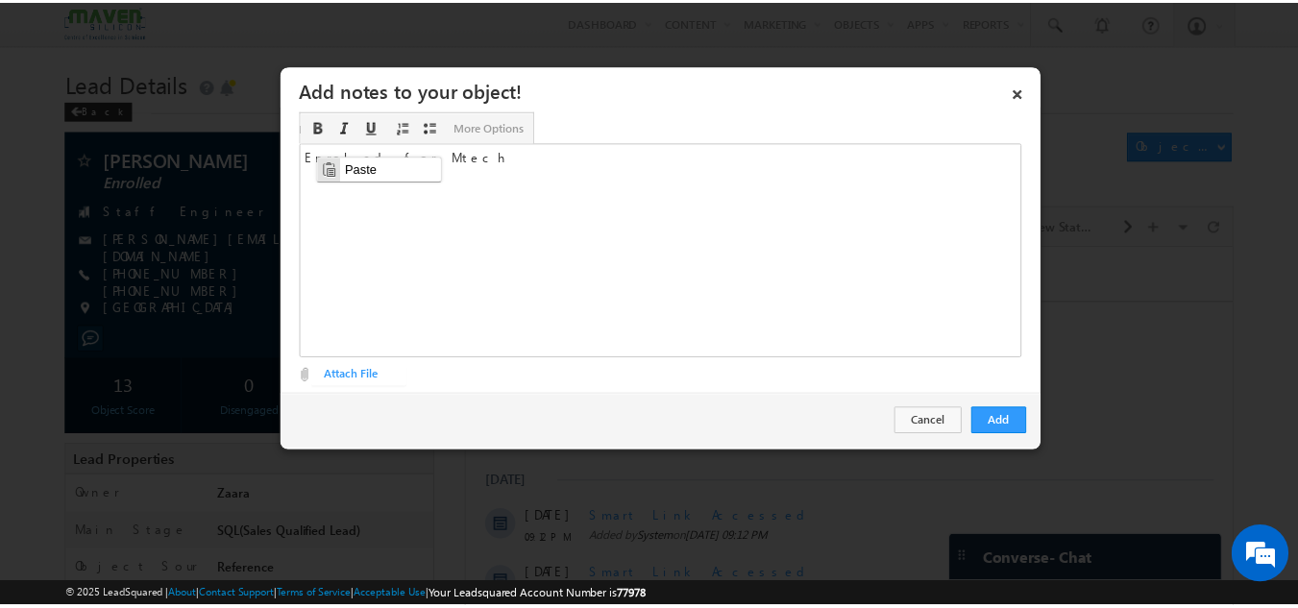
scroll to position [0, 0]
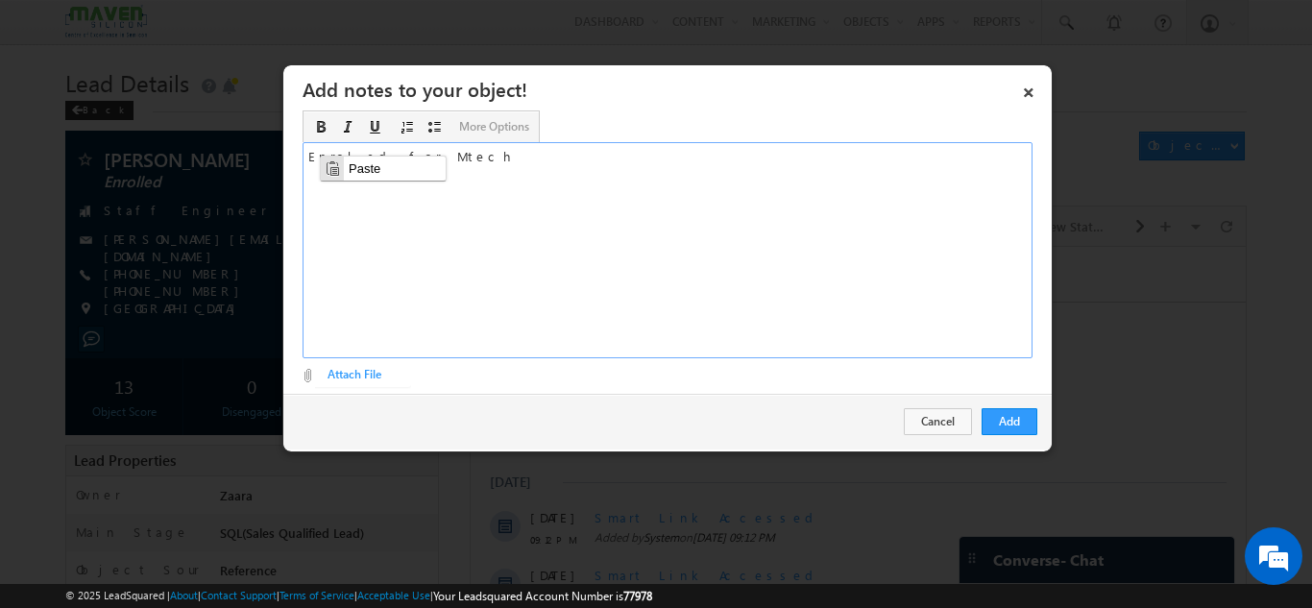
click at [394, 248] on div "Enroled for Mtech" at bounding box center [668, 250] width 730 height 216
click at [323, 158] on div "Enroled for Mtech" at bounding box center [668, 250] width 730 height 216
click at [1017, 427] on button "Add" at bounding box center [1010, 421] width 56 height 27
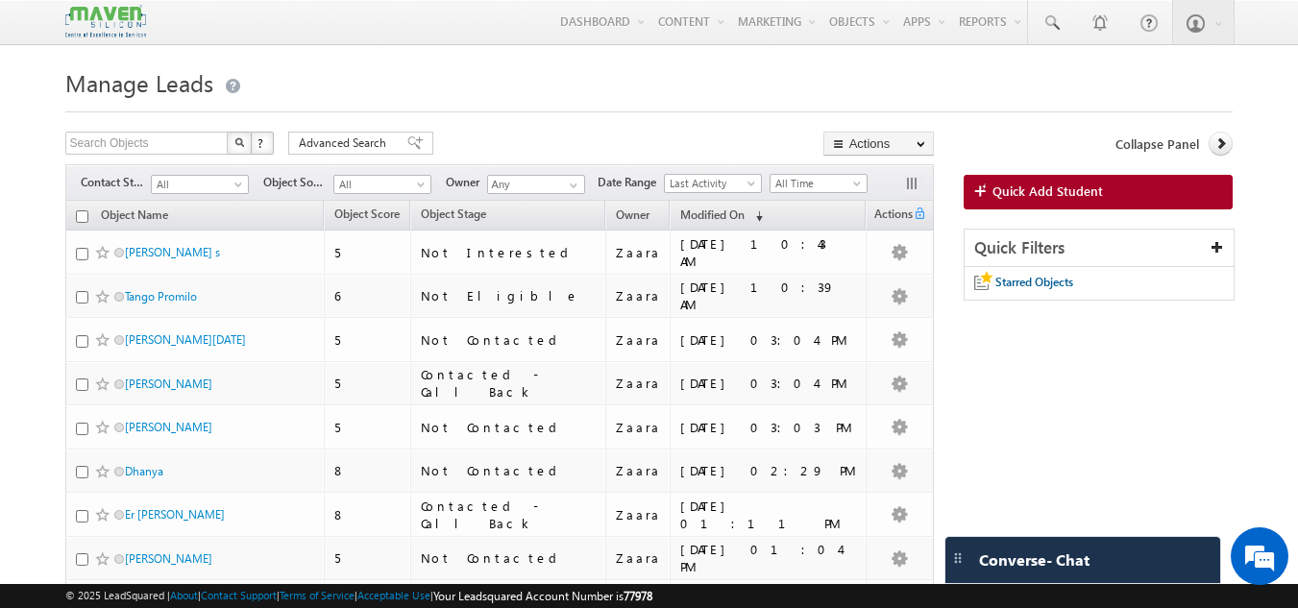
click at [303, 89] on h1 "Manage Leads" at bounding box center [649, 80] width 1168 height 37
click at [578, 151] on div "Search Objects X ? 353 results found Advanced Search Advanced Search Advanced s…" at bounding box center [499, 146] width 869 height 28
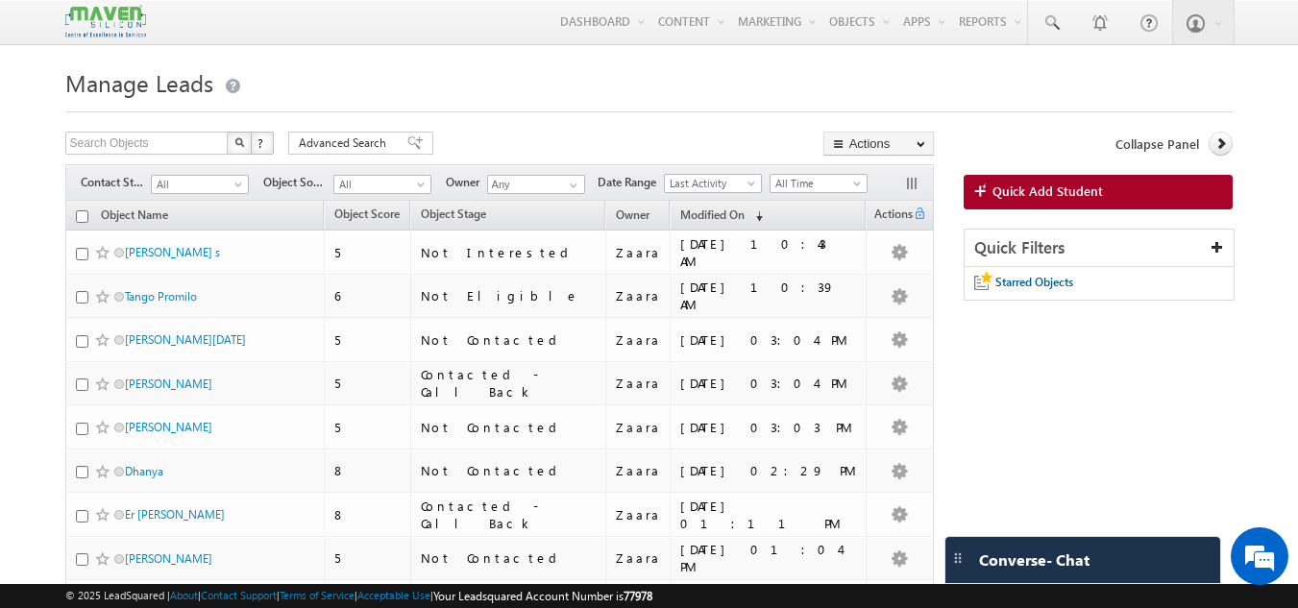
click at [462, 100] on h1 "Manage Leads" at bounding box center [649, 80] width 1168 height 37
click at [477, 98] on h1 "Manage Leads" at bounding box center [649, 80] width 1168 height 37
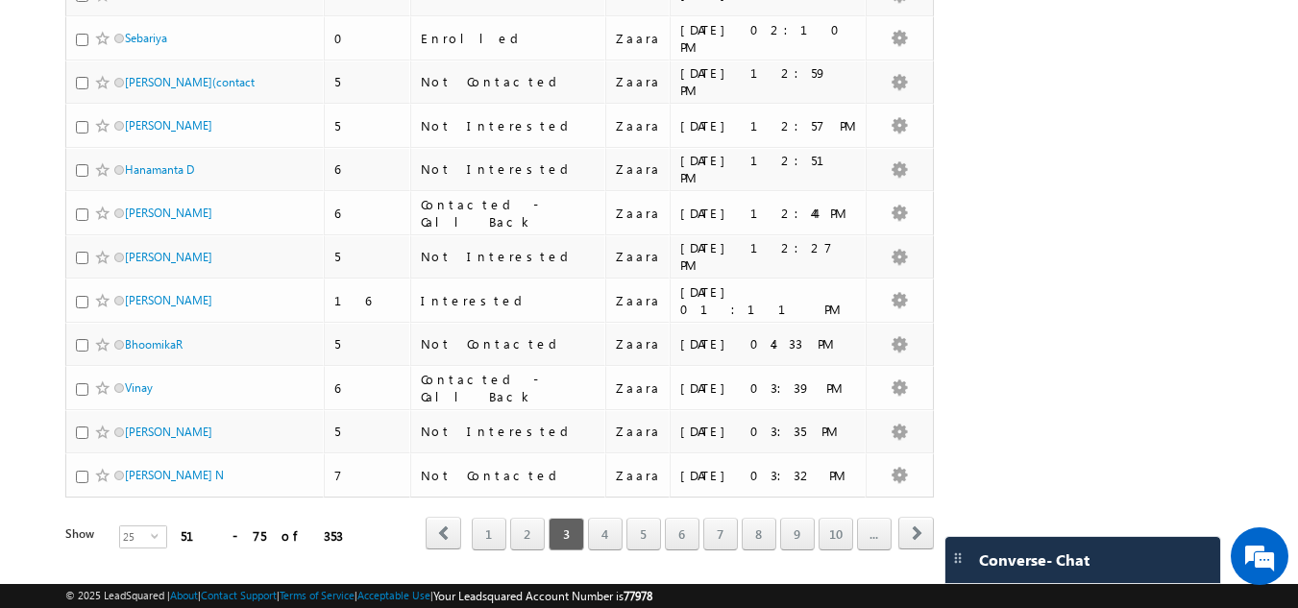
scroll to position [828, 0]
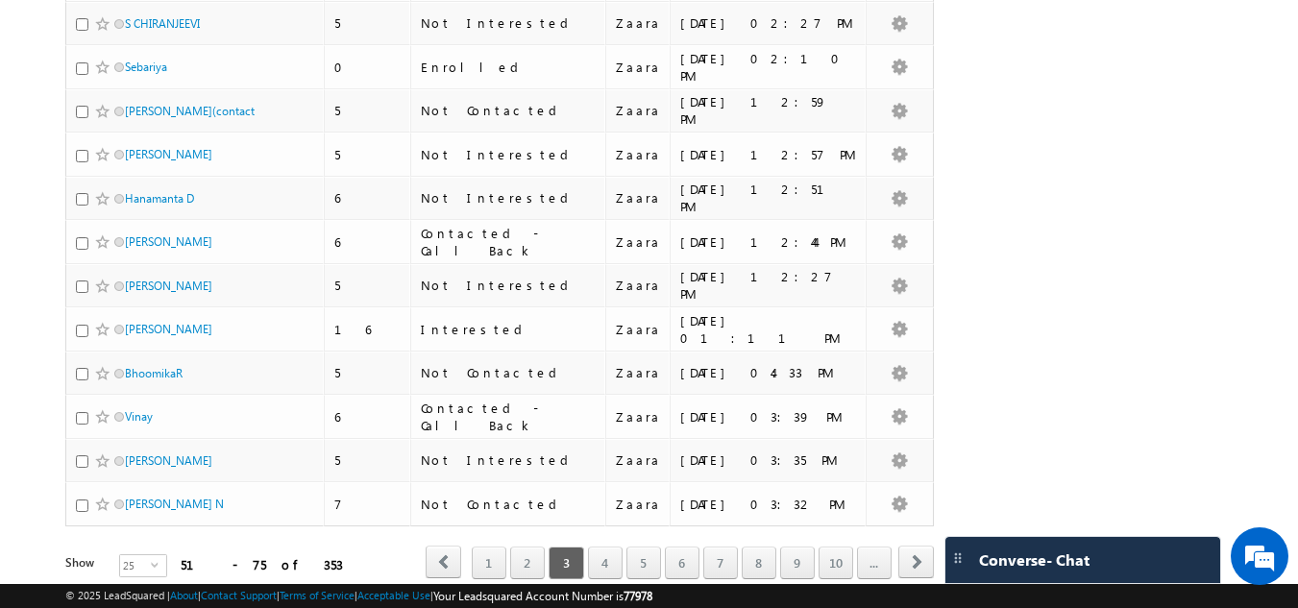
scroll to position [878, 0]
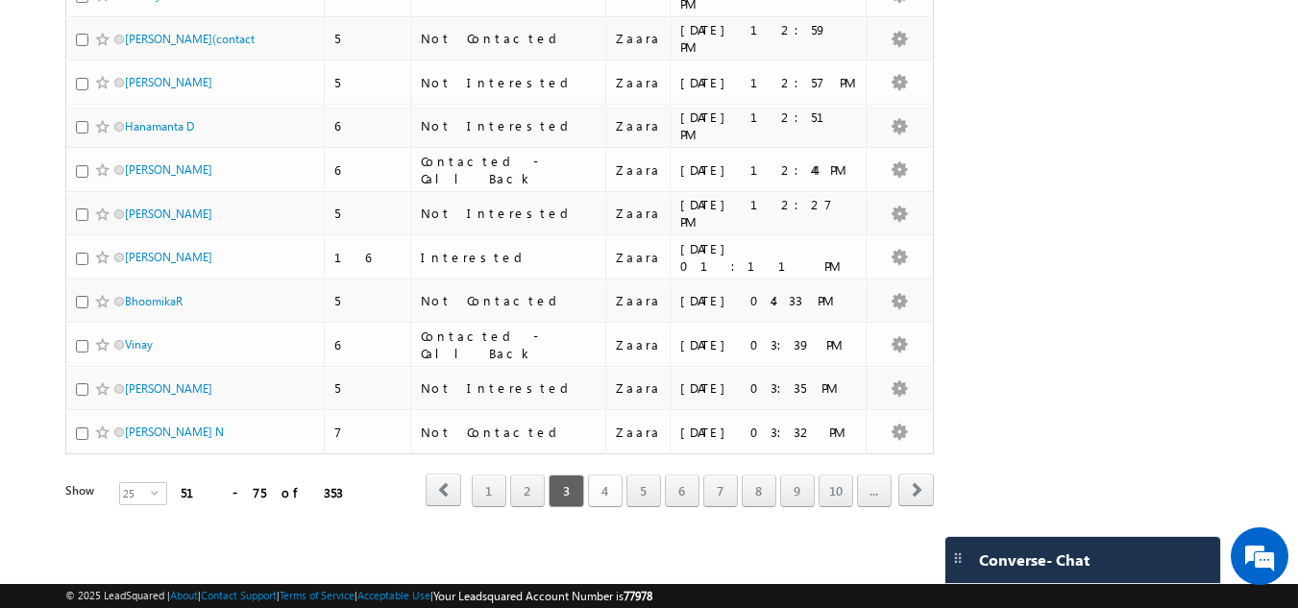
click at [598, 489] on link "4" at bounding box center [605, 491] width 35 height 33
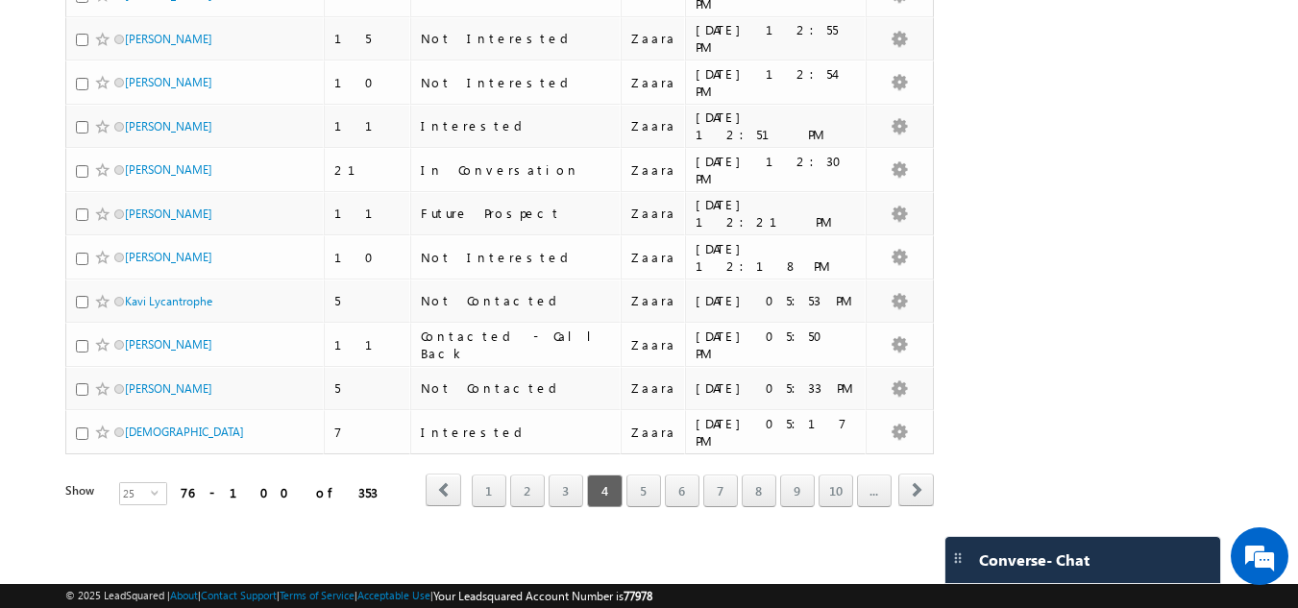
scroll to position [870, 0]
